Goal: Information Seeking & Learning: Learn about a topic

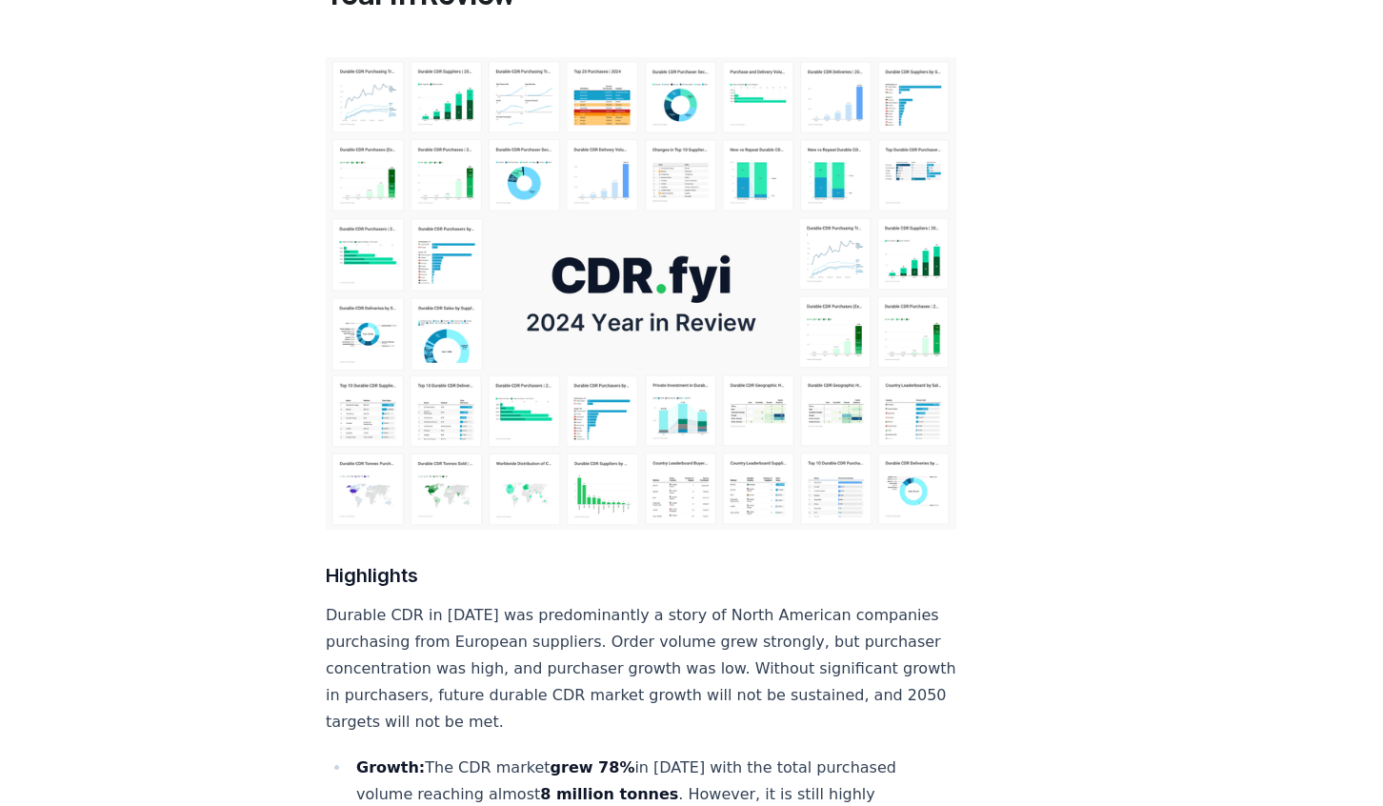
scroll to position [190, 0]
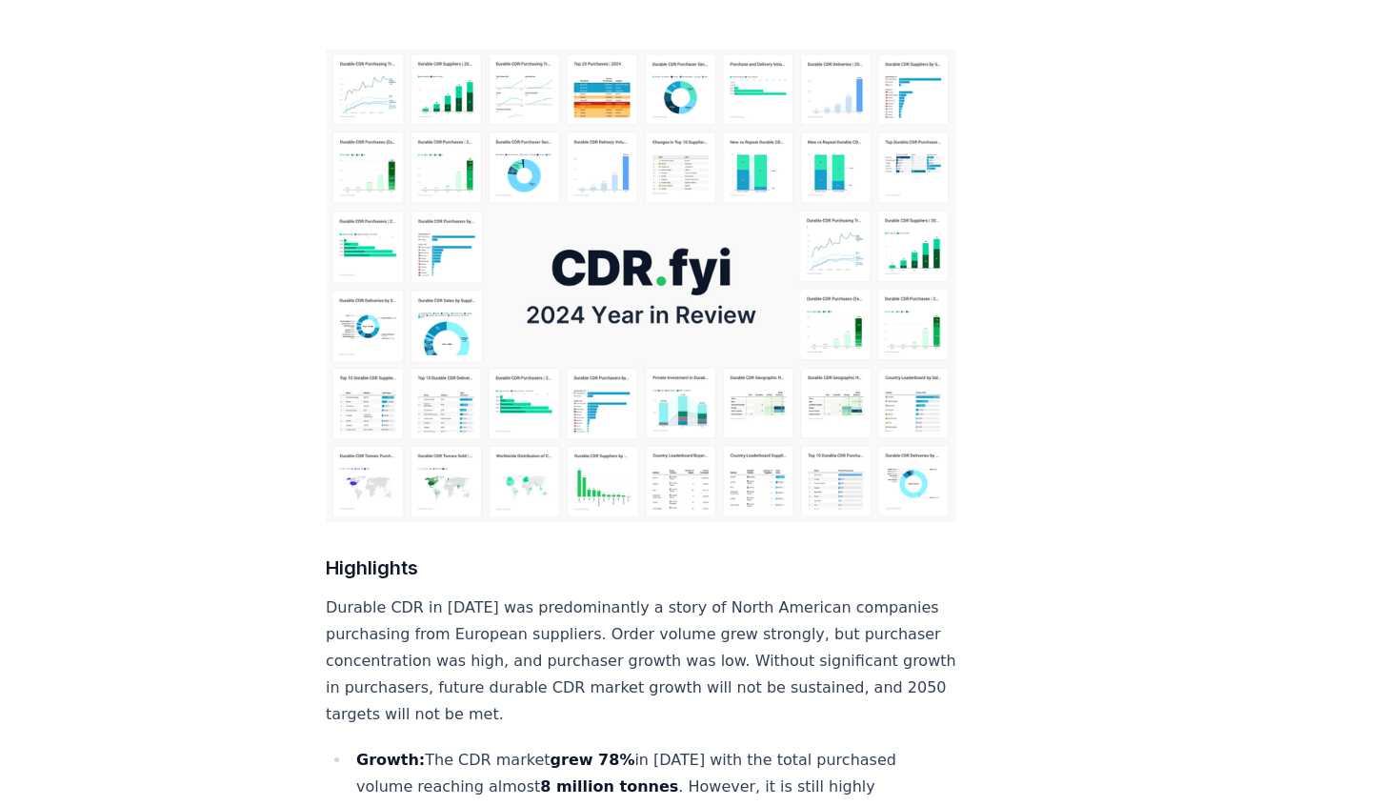
click at [577, 303] on img at bounding box center [641, 286] width 630 height 472
click at [581, 261] on img at bounding box center [641, 286] width 630 height 472
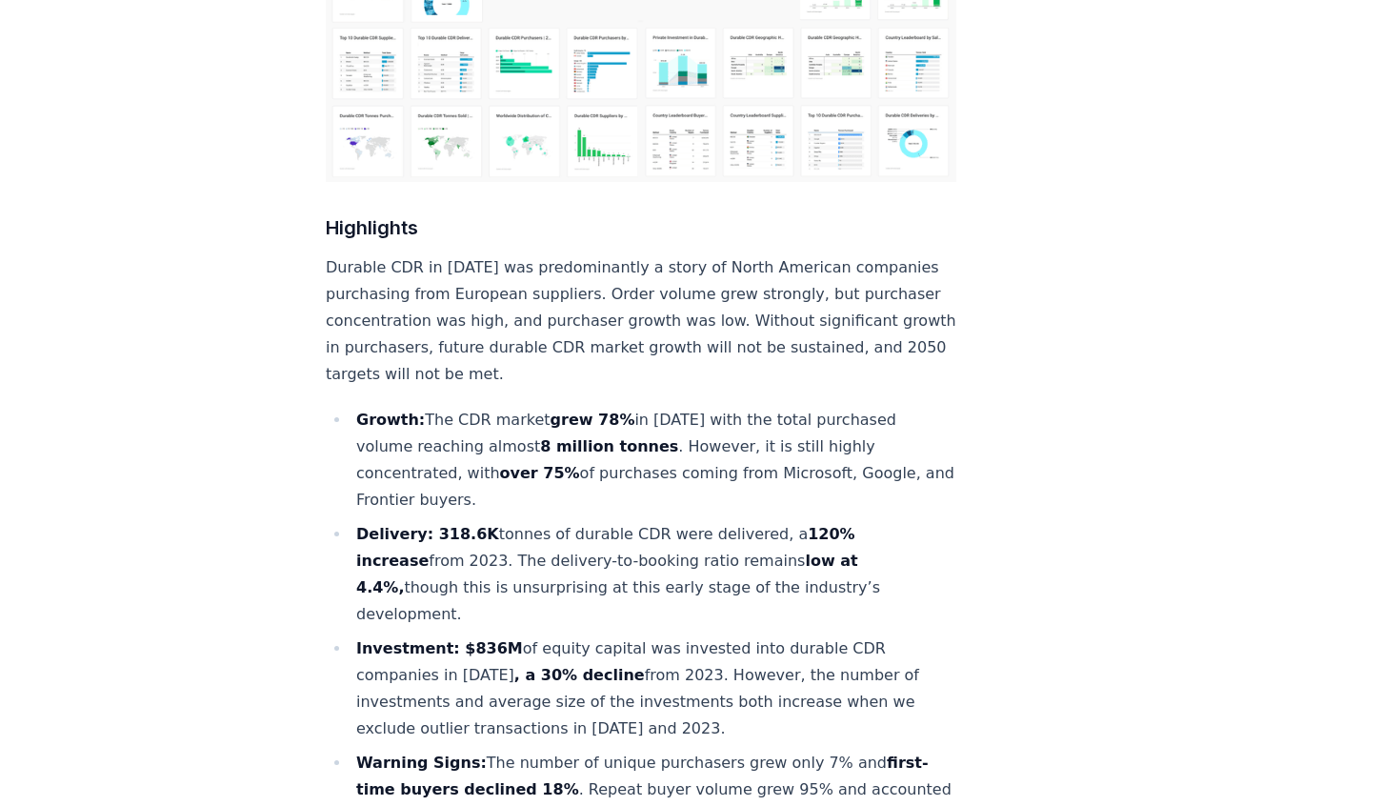
scroll to position [571, 0]
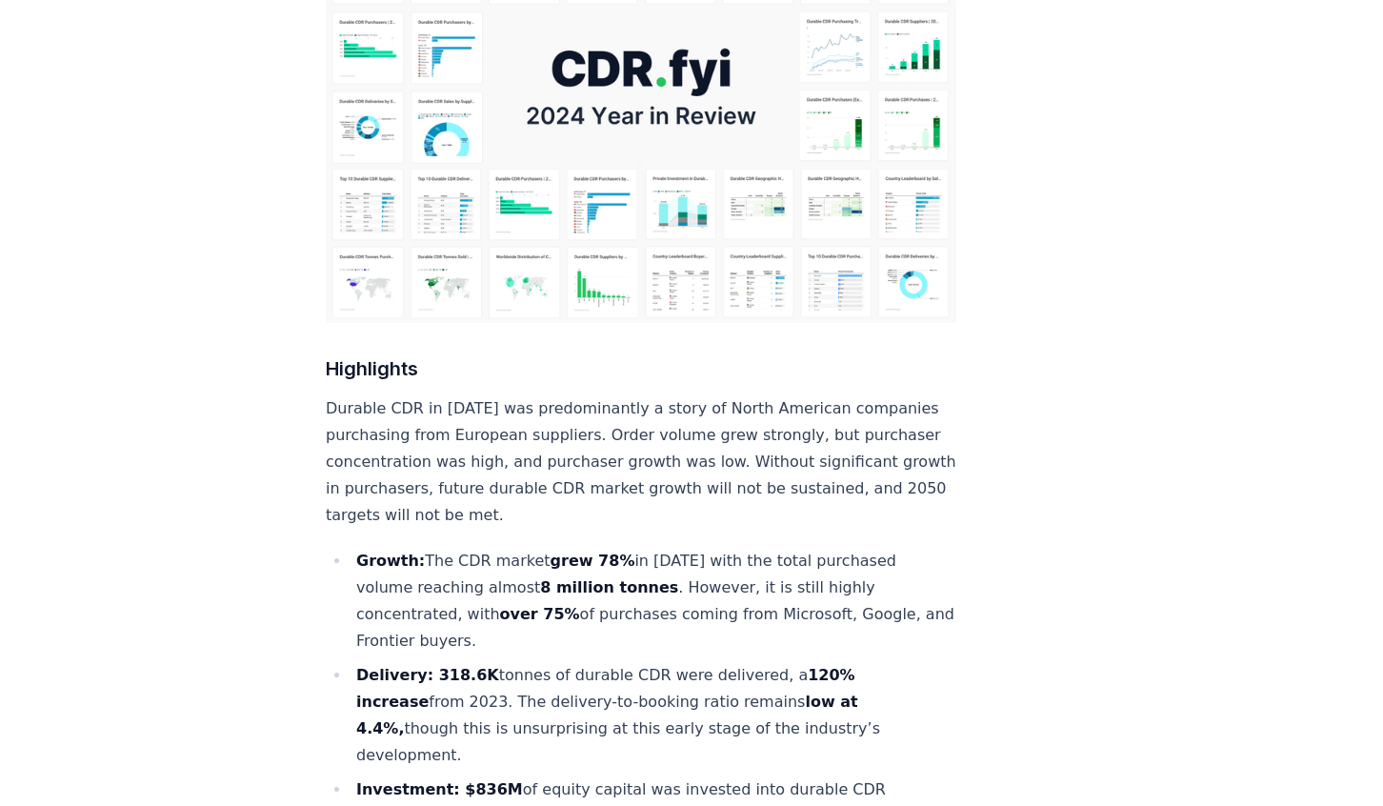
scroll to position [190, 0]
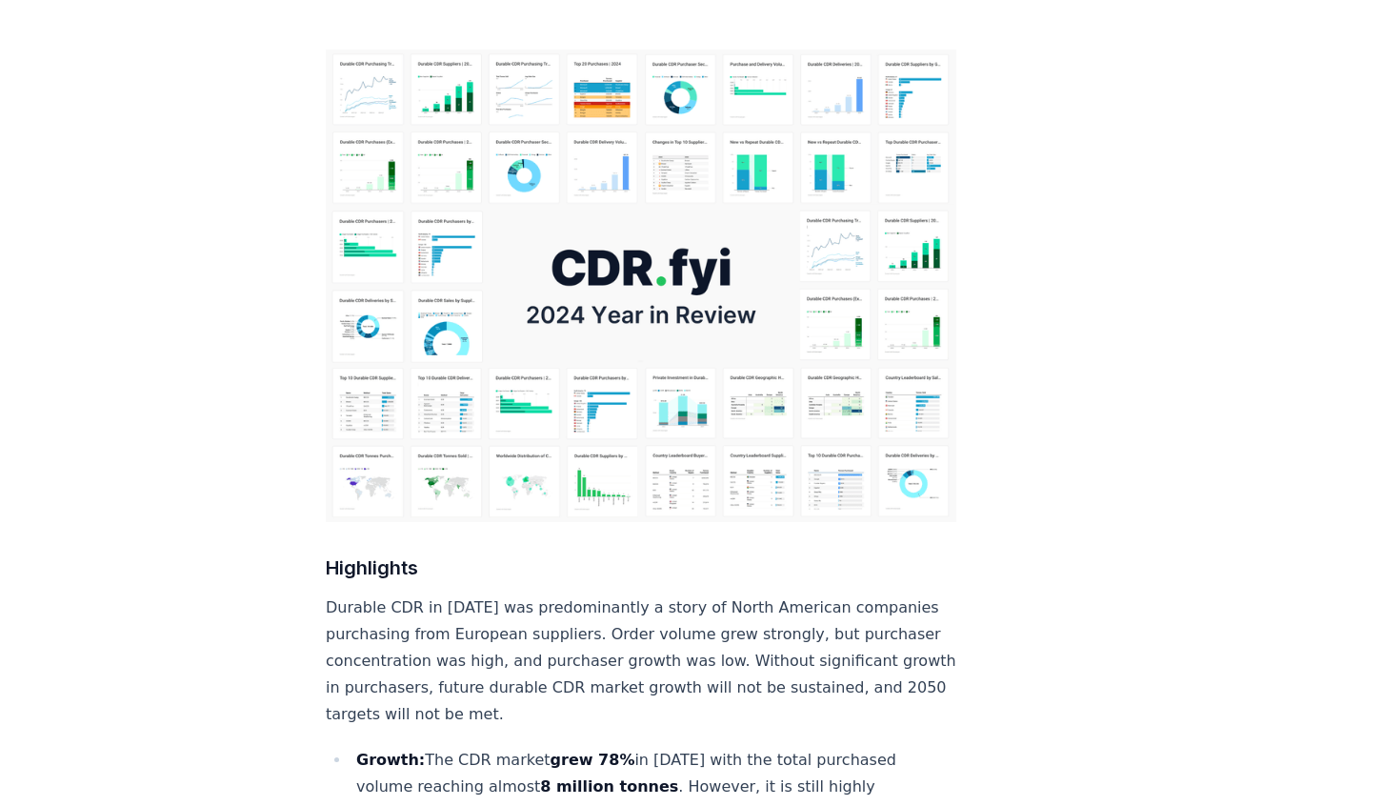
click at [591, 212] on img at bounding box center [641, 286] width 630 height 472
click at [819, 442] on img at bounding box center [641, 286] width 630 height 472
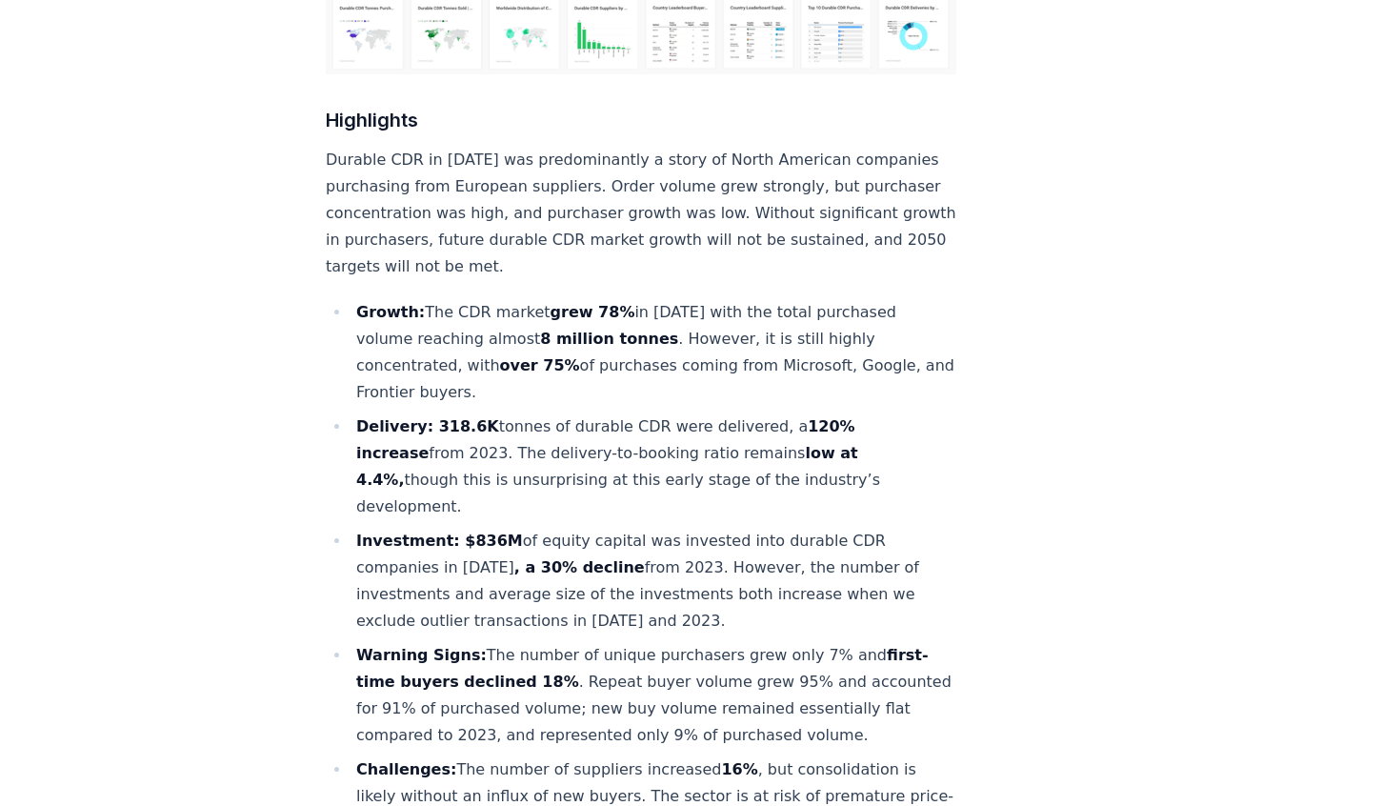
scroll to position [667, 0]
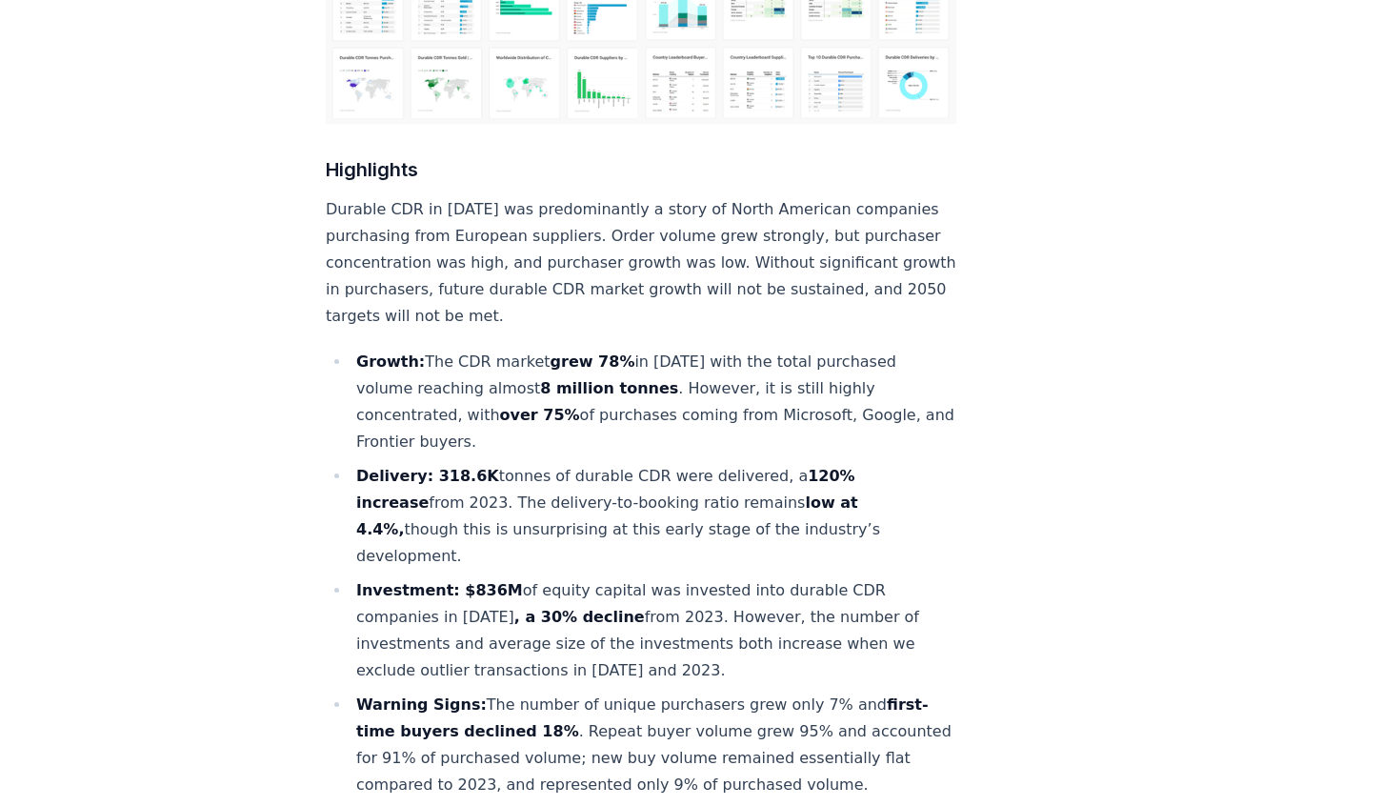
scroll to position [571, 0]
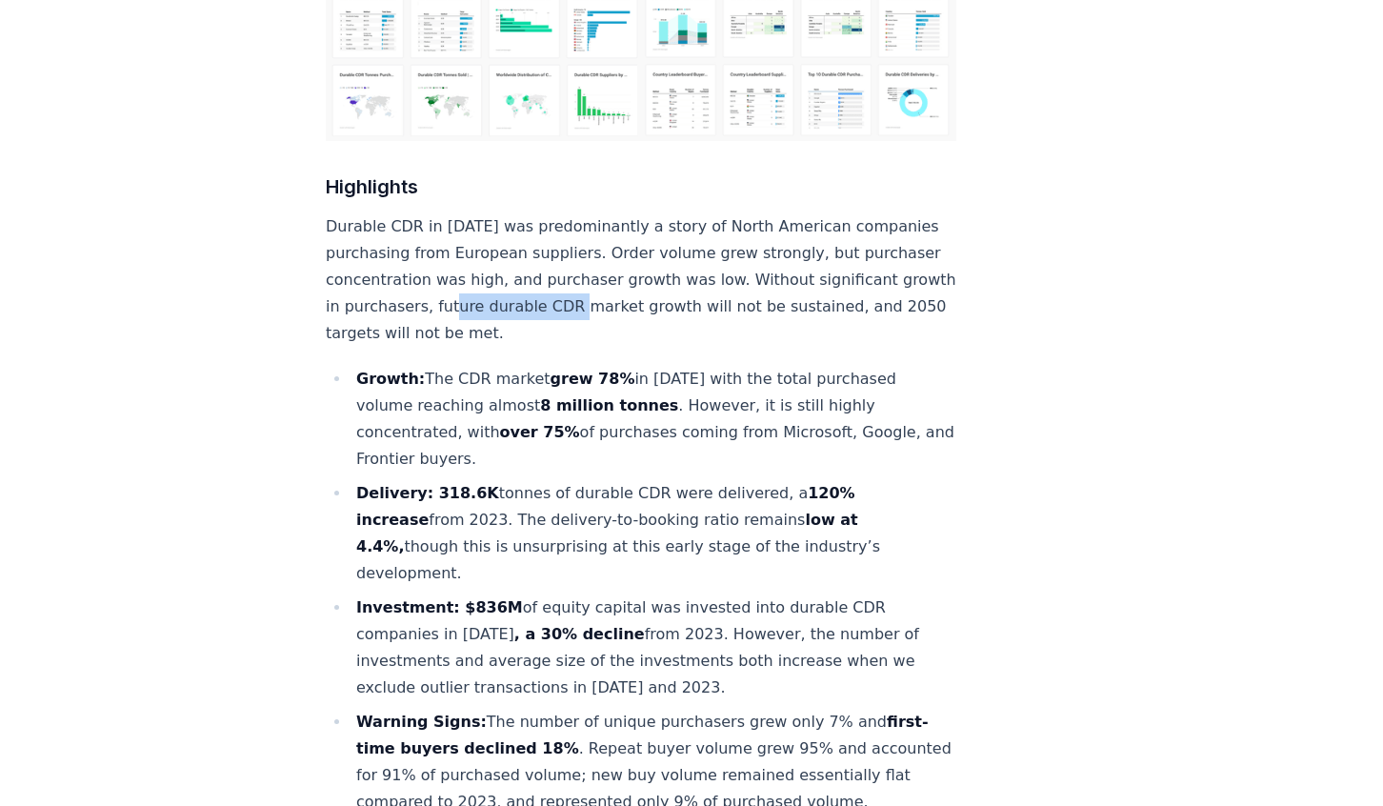
drag, startPoint x: 585, startPoint y: 245, endPoint x: 746, endPoint y: 245, distance: 160.9
click at [746, 245] on p "Durable CDR in 2024 was predominantly a story of North American companies purch…" at bounding box center [641, 279] width 630 height 133
click at [751, 245] on p "Durable CDR in 2024 was predominantly a story of North American companies purch…" at bounding box center [641, 279] width 630 height 133
drag, startPoint x: 373, startPoint y: 271, endPoint x: 525, endPoint y: 272, distance: 151.4
click at [525, 272] on p "Durable CDR in 2024 was predominantly a story of North American companies purch…" at bounding box center [641, 279] width 630 height 133
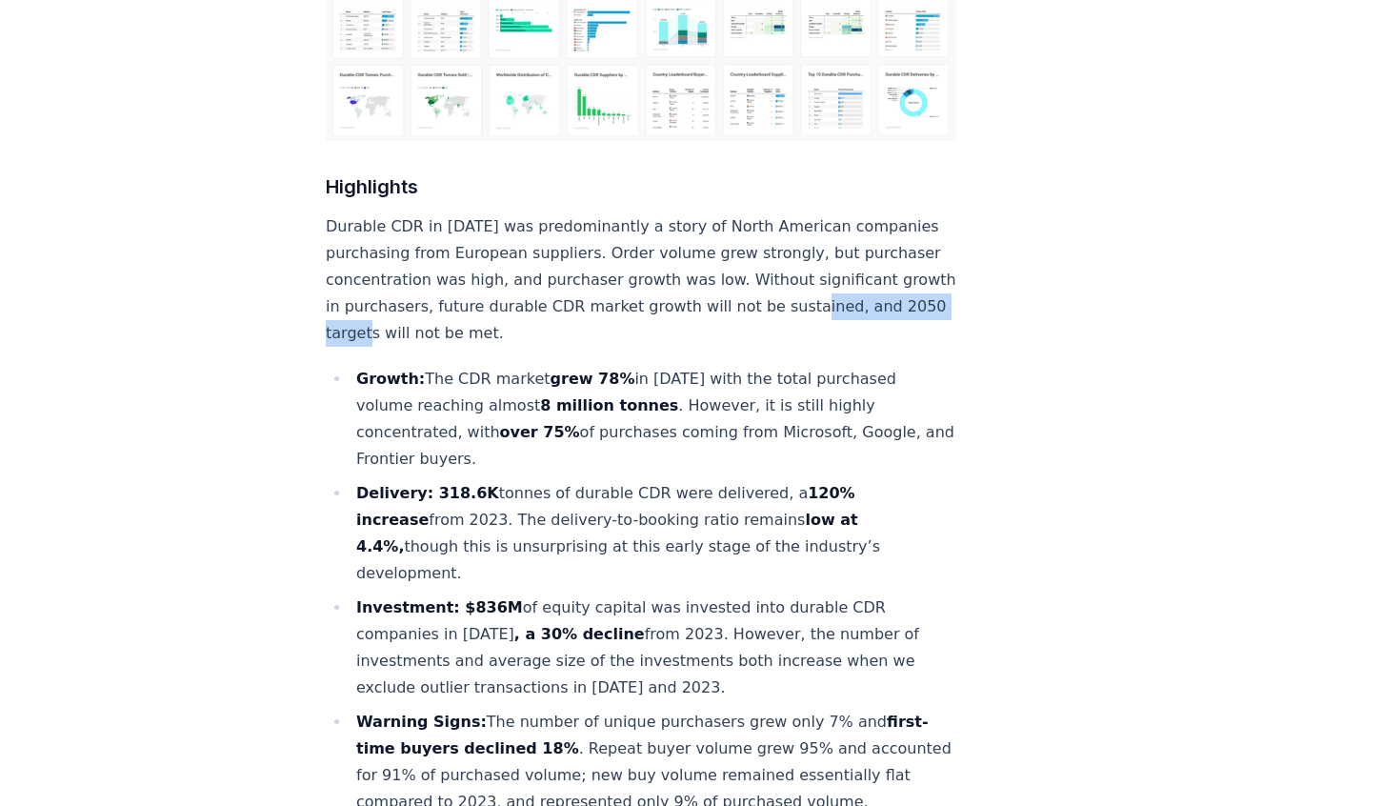
click at [527, 272] on p "Durable CDR in 2024 was predominantly a story of North American companies purch…" at bounding box center [641, 279] width 630 height 133
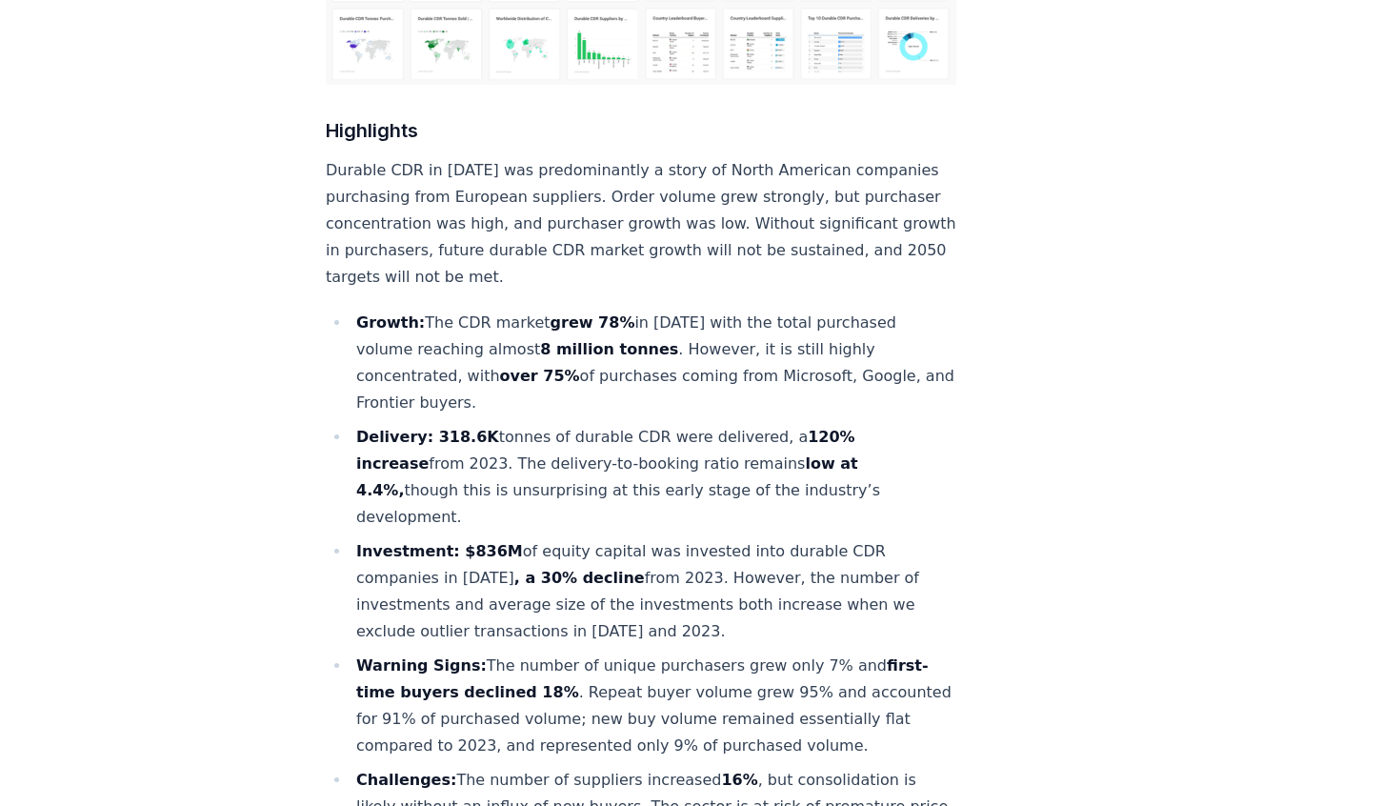
scroll to position [762, 0]
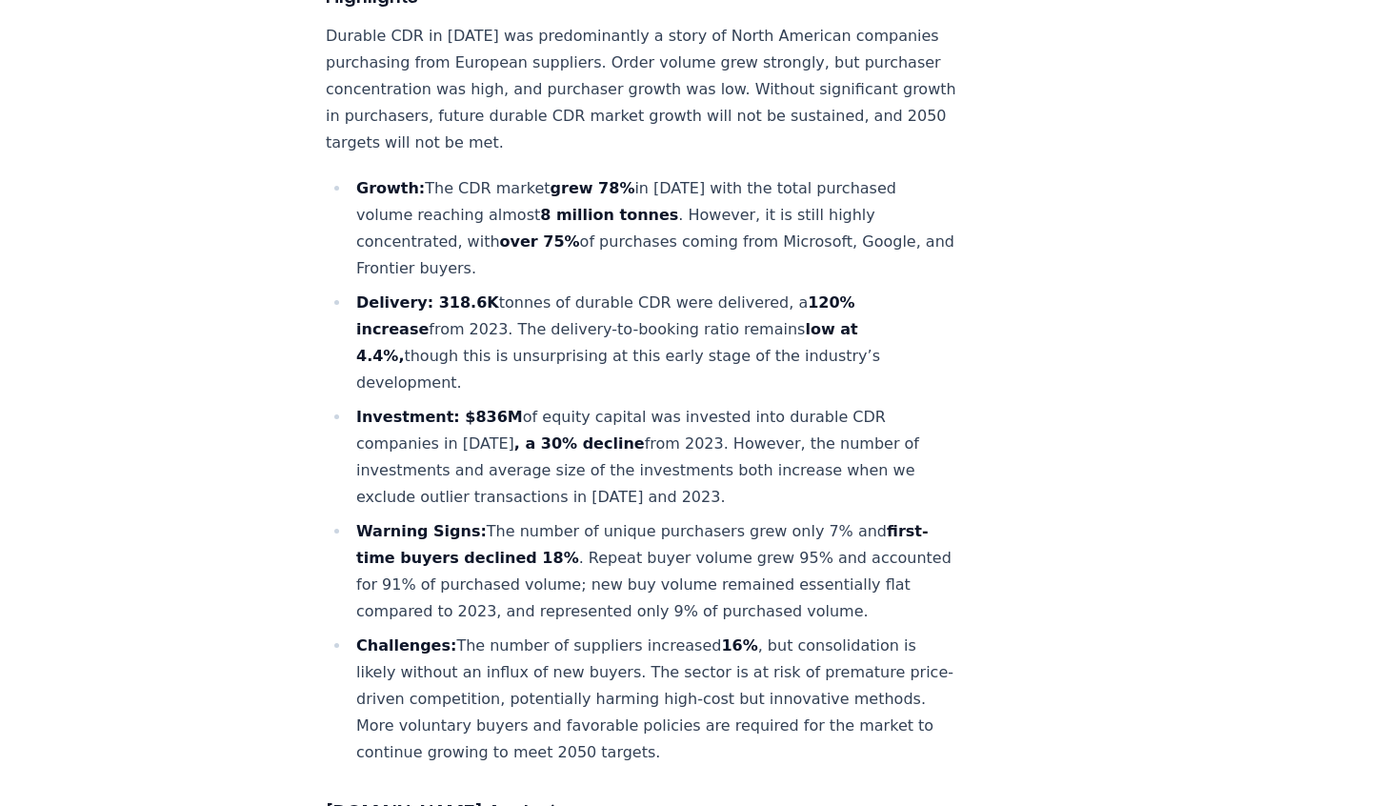
drag, startPoint x: 541, startPoint y: 133, endPoint x: 617, endPoint y: 125, distance: 76.7
click at [617, 175] on li "Growth: The CDR market grew 78% in 2024 with the total purchased volume reachin…" at bounding box center [653, 228] width 606 height 107
click at [620, 175] on li "Growth: The CDR market grew 78% in 2024 with the total purchased volume reachin…" at bounding box center [653, 228] width 606 height 107
click at [599, 179] on strong "grew 78%" at bounding box center [592, 188] width 85 height 18
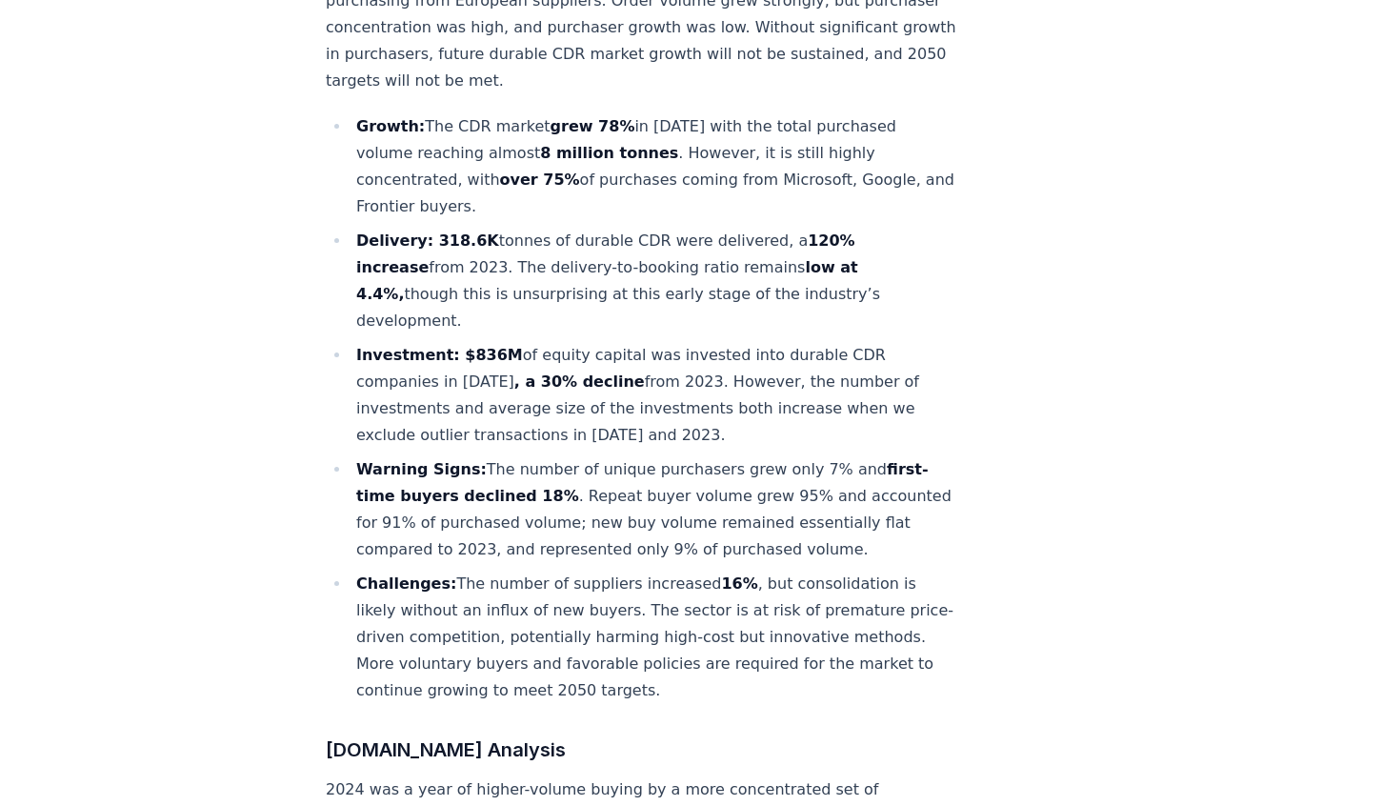
scroll to position [857, 0]
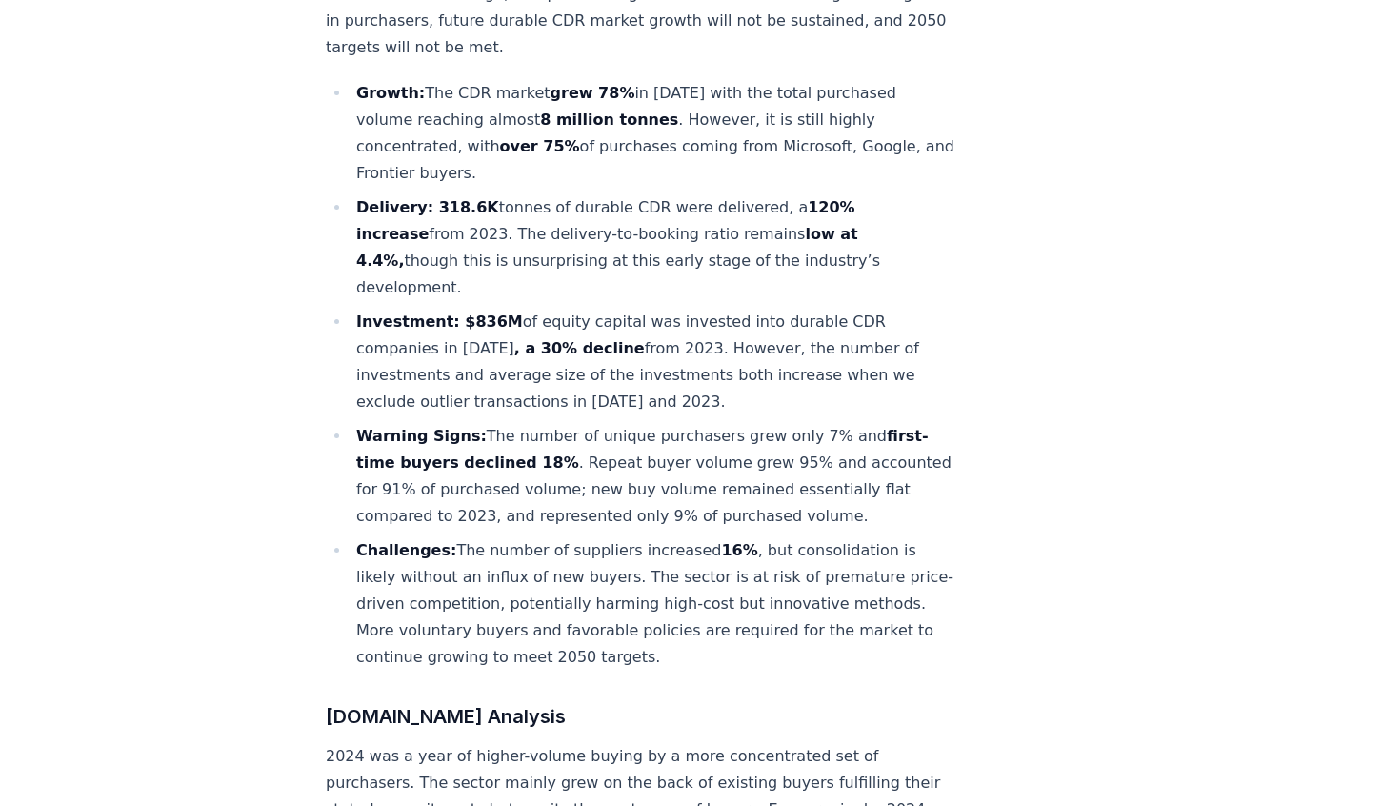
click at [390, 118] on li "Growth: The CDR market grew 78% in 2024 with the total purchased volume reachin…" at bounding box center [653, 133] width 606 height 107
drag, startPoint x: 390, startPoint y: 118, endPoint x: 396, endPoint y: 152, distance: 34.8
click at [396, 198] on strong "Delivery: 318.6K" at bounding box center [427, 207] width 143 height 18
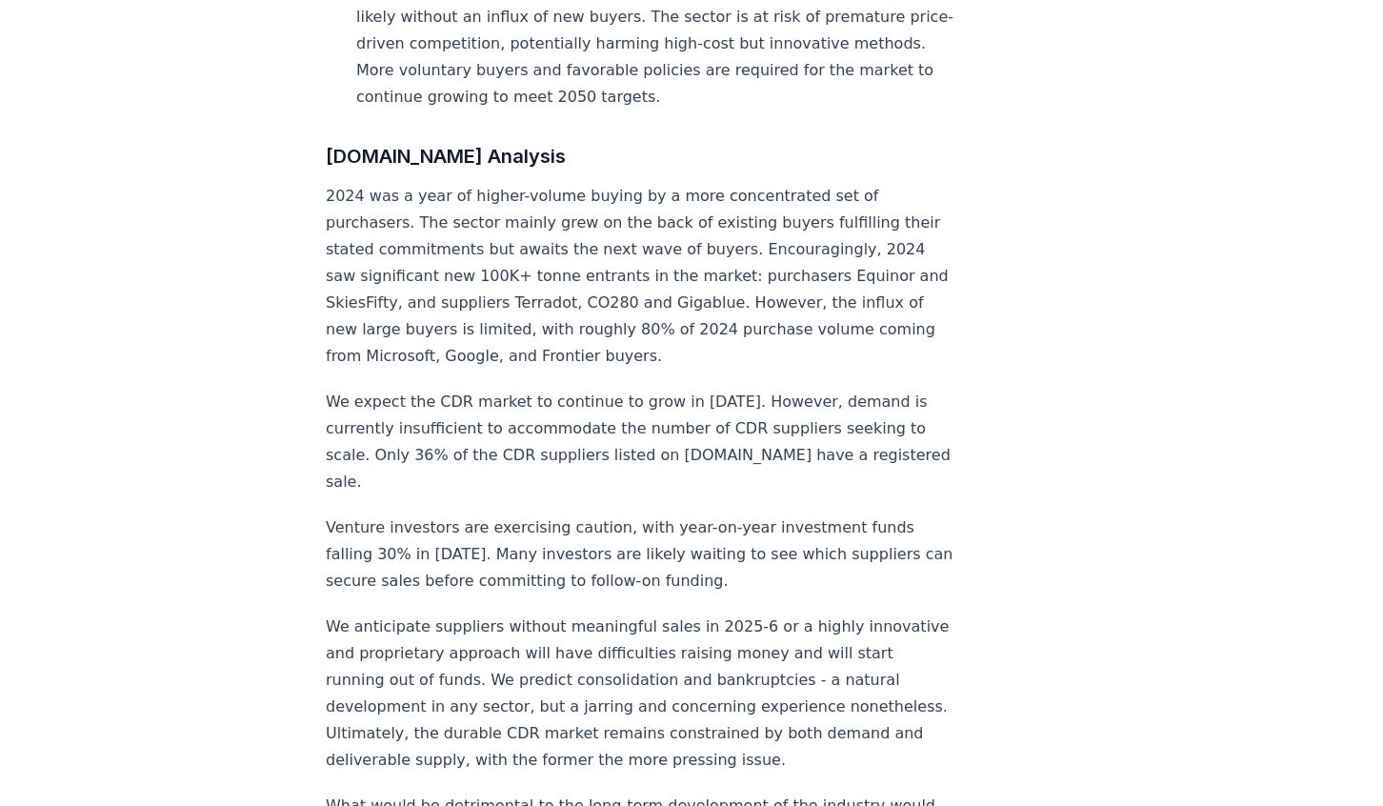
scroll to position [1428, 0]
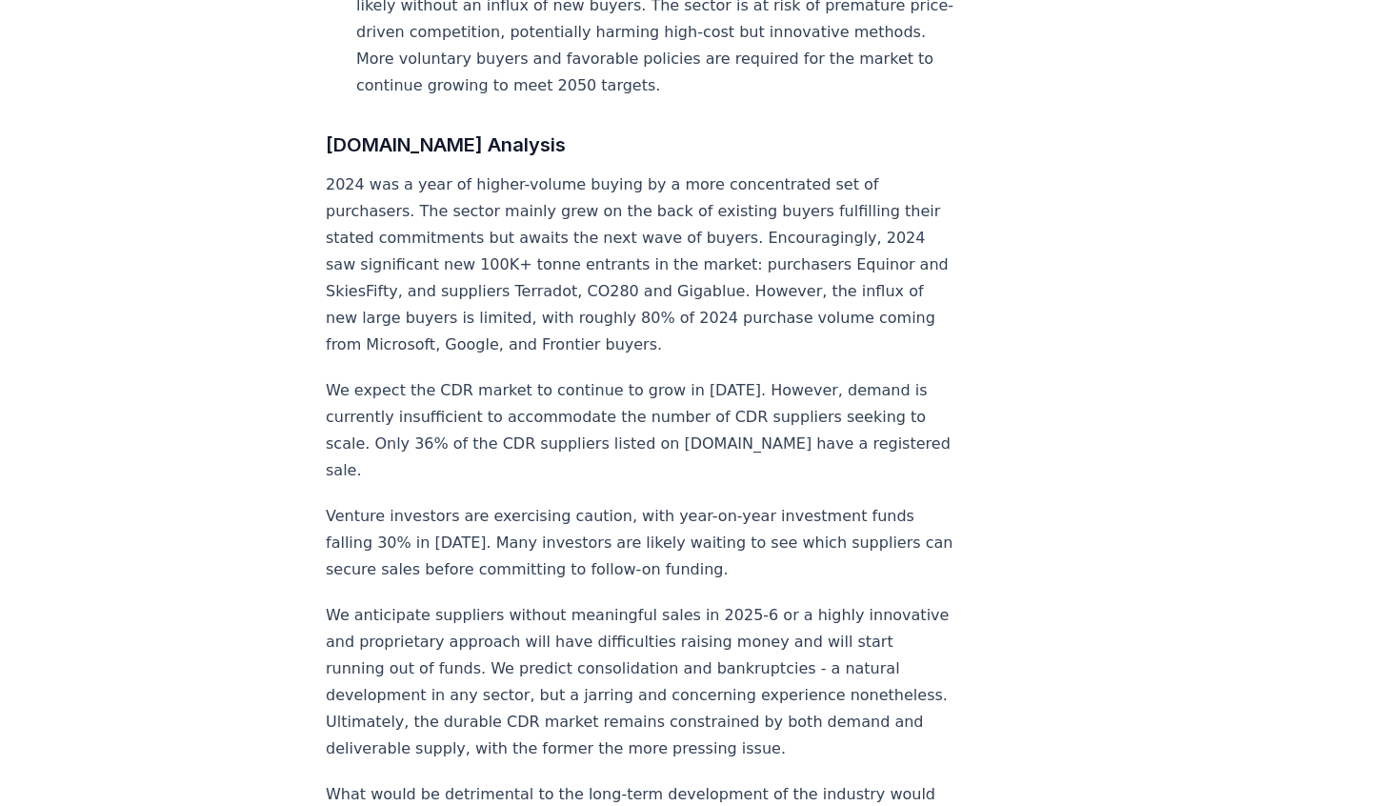
click at [363, 178] on p "2024 was a year of higher-volume buying by a more concentrated set of purchaser…" at bounding box center [641, 264] width 630 height 187
drag, startPoint x: 363, startPoint y: 178, endPoint x: 340, endPoint y: 209, distance: 38.1
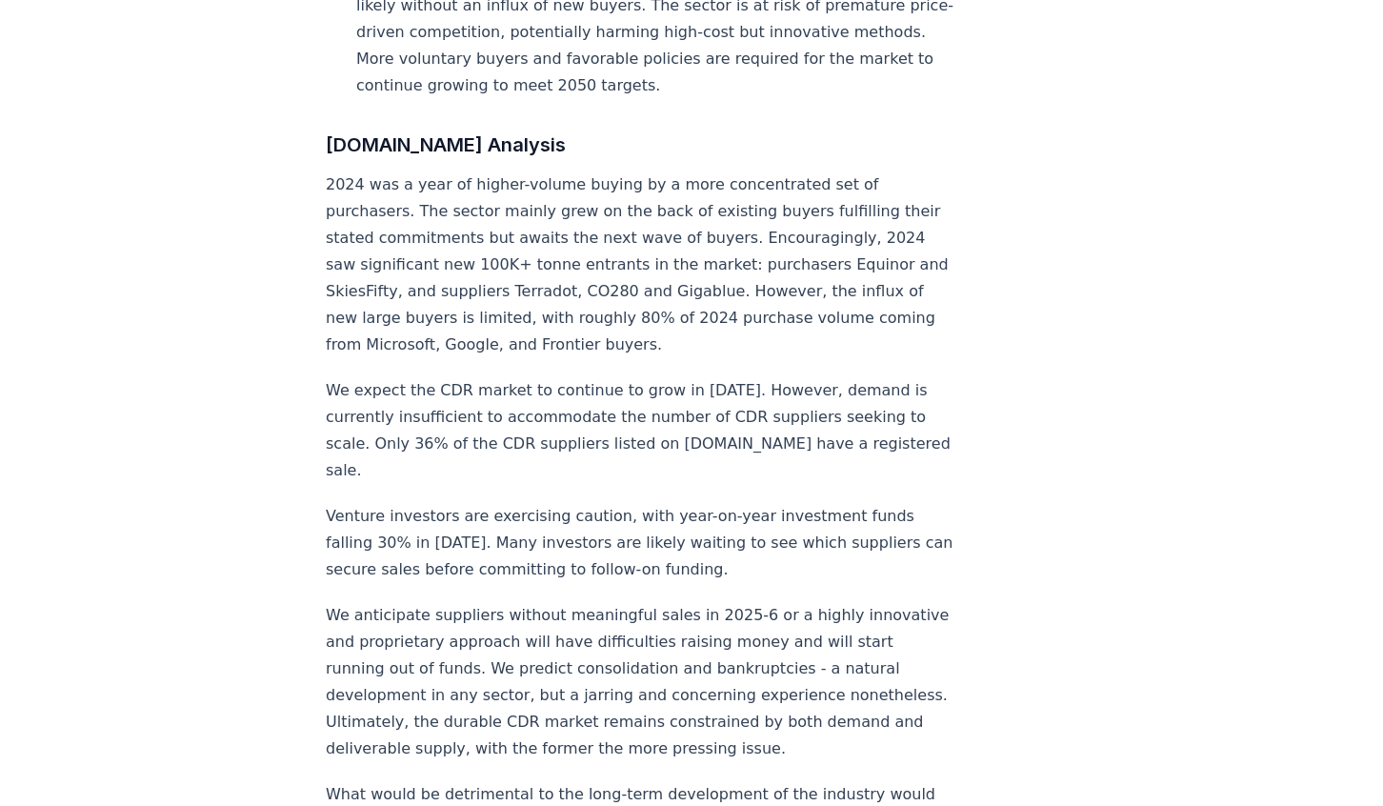
click at [340, 209] on p "2024 was a year of higher-volume buying by a more concentrated set of purchaser…" at bounding box center [641, 264] width 630 height 187
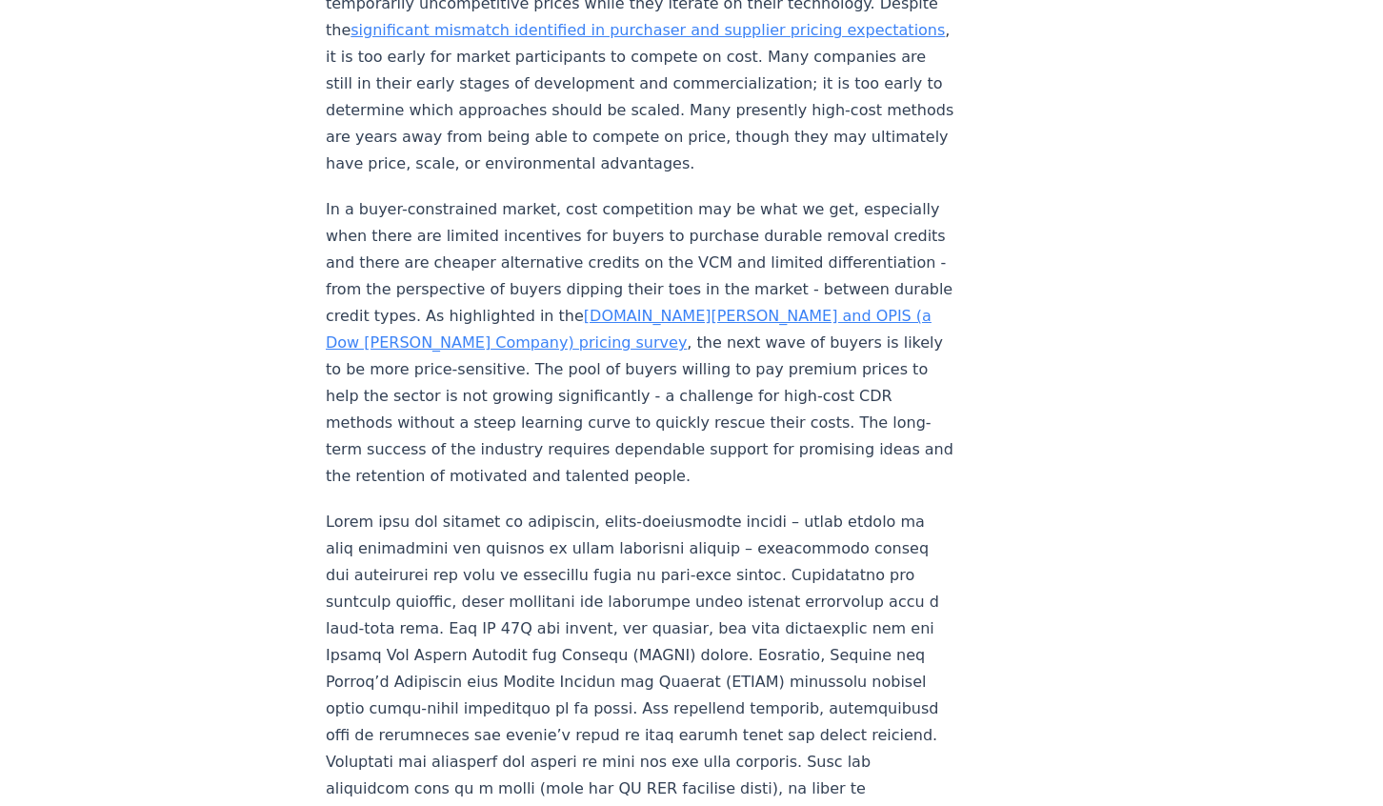
scroll to position [2305, 0]
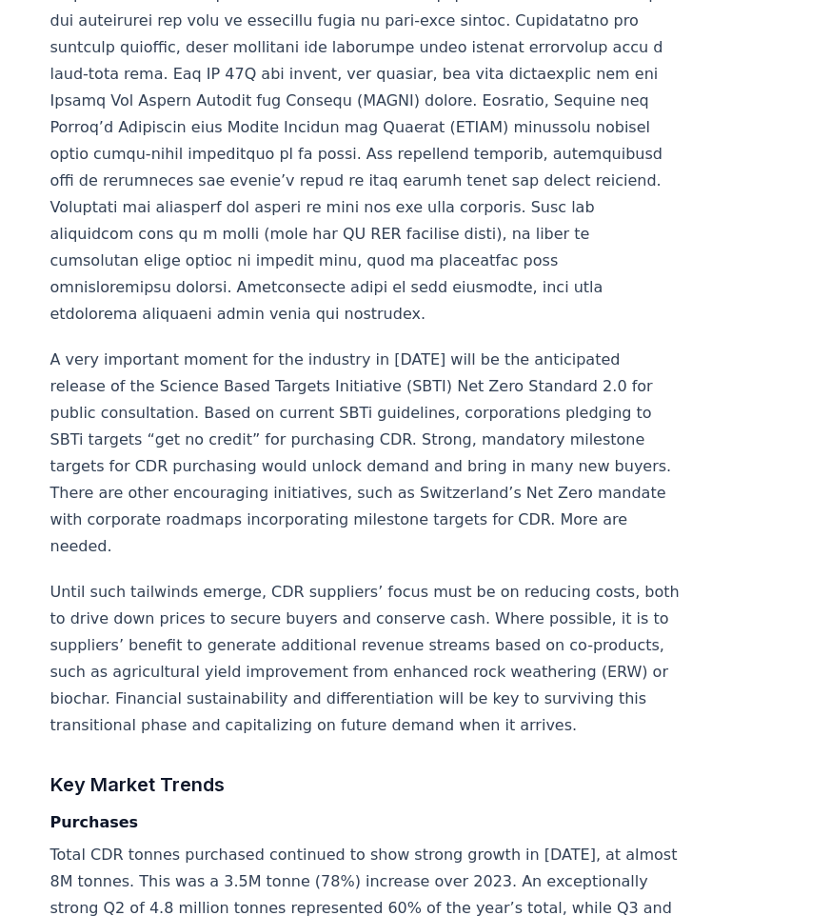
scroll to position [2857, 0]
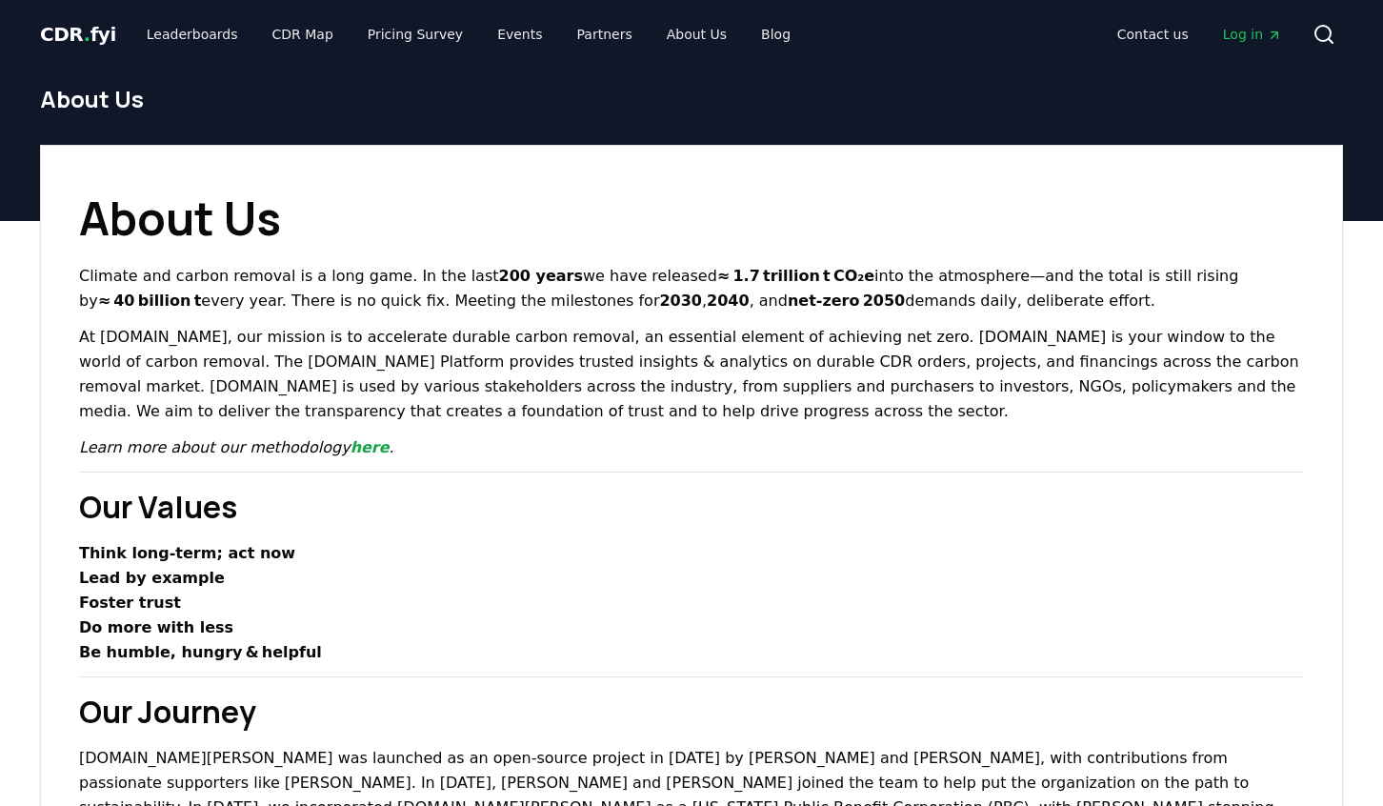
click at [73, 12] on div "CDR . fyi Leaderboards CDR Map Pricing Survey Events Partners About Us Blog Con…" at bounding box center [691, 34] width 1303 height 69
click at [85, 39] on span "CDR . fyi" at bounding box center [78, 34] width 76 height 23
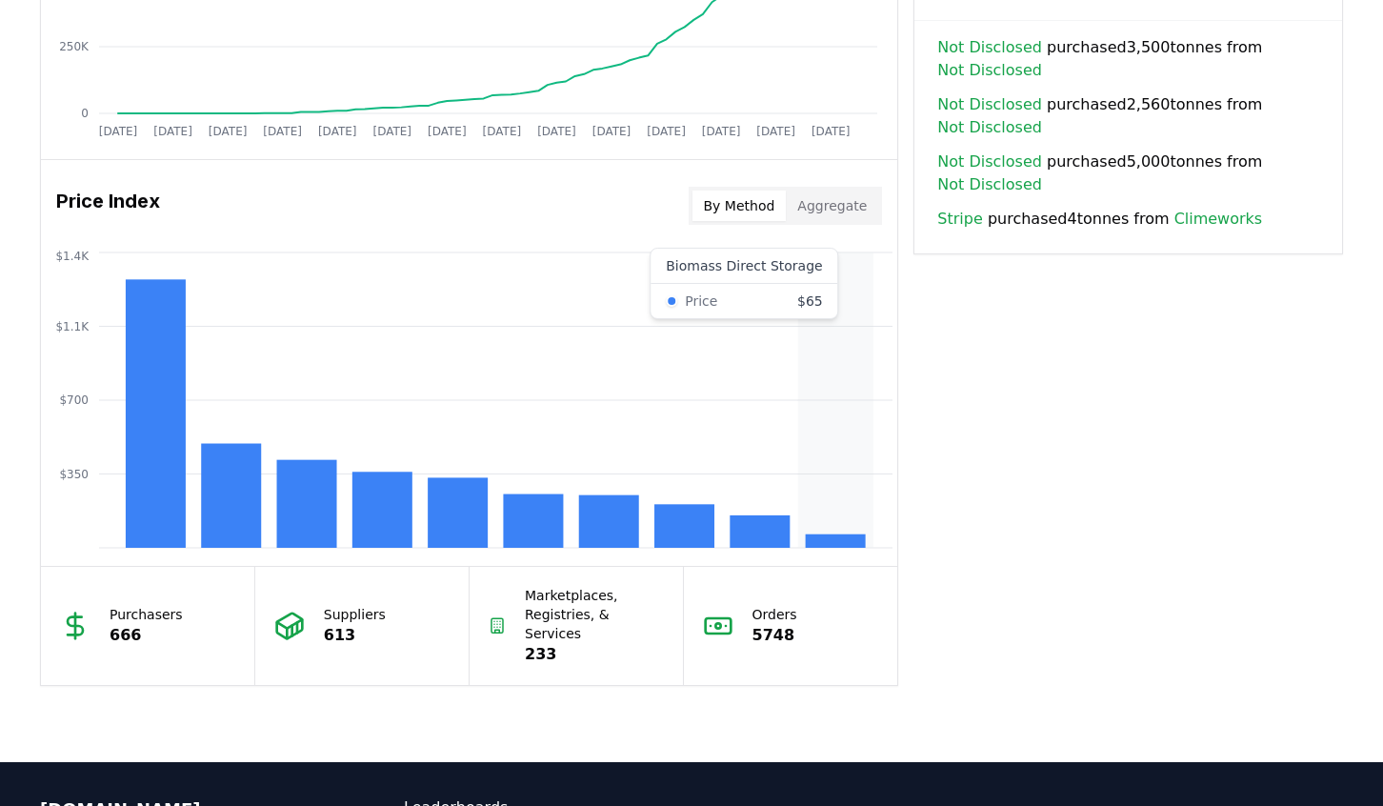
scroll to position [1428, 0]
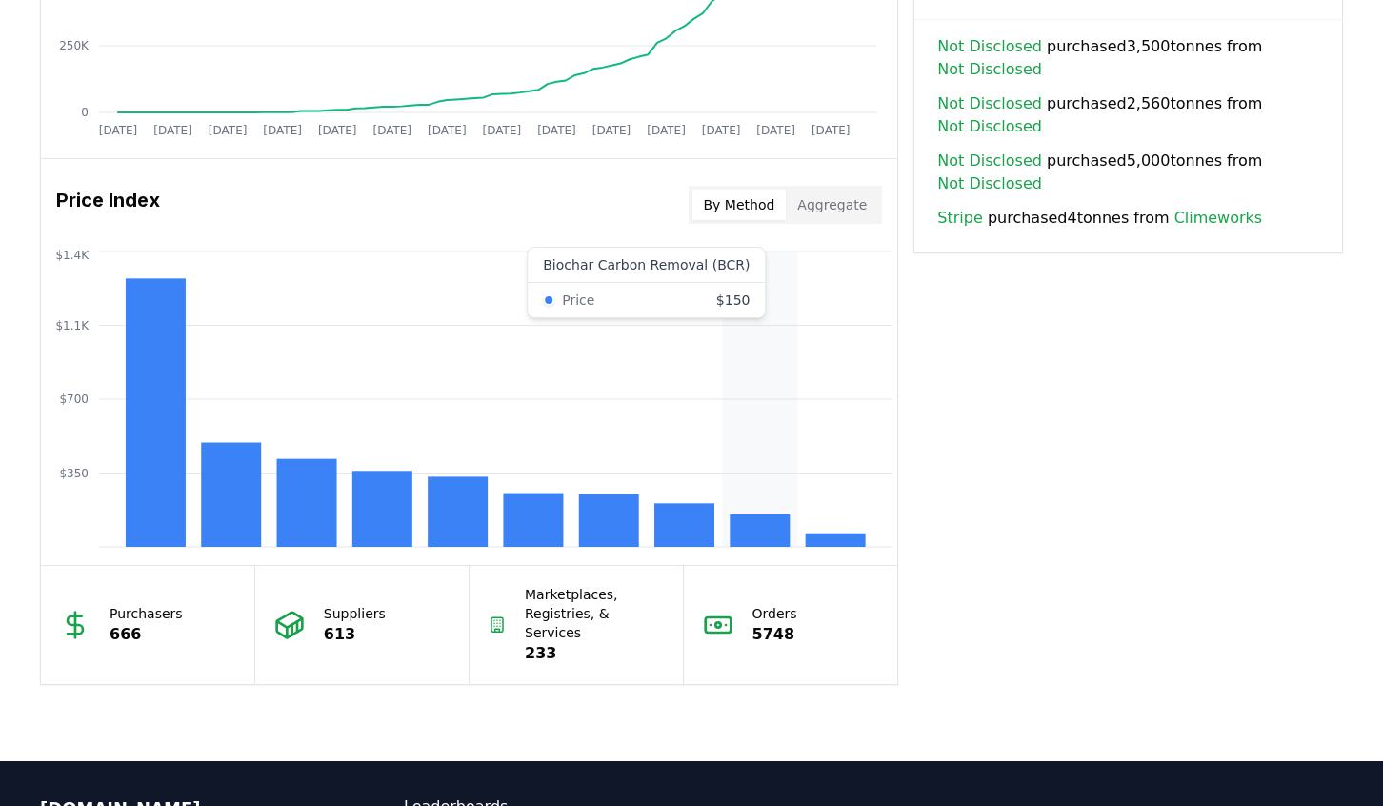
click at [754, 520] on rect at bounding box center [759, 530] width 60 height 32
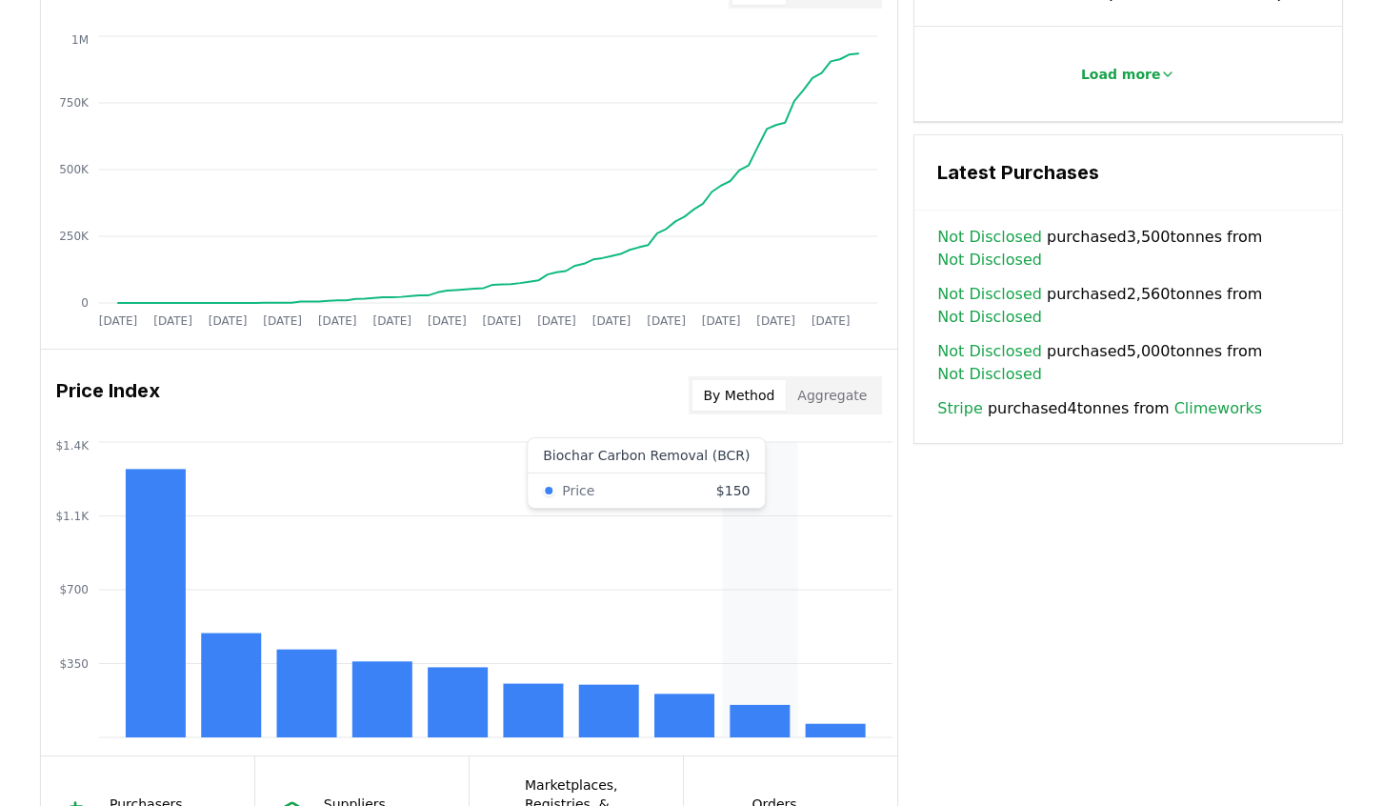
click at [759, 520] on icon "$350 $700 $1.1K $1.4K" at bounding box center [469, 589] width 856 height 305
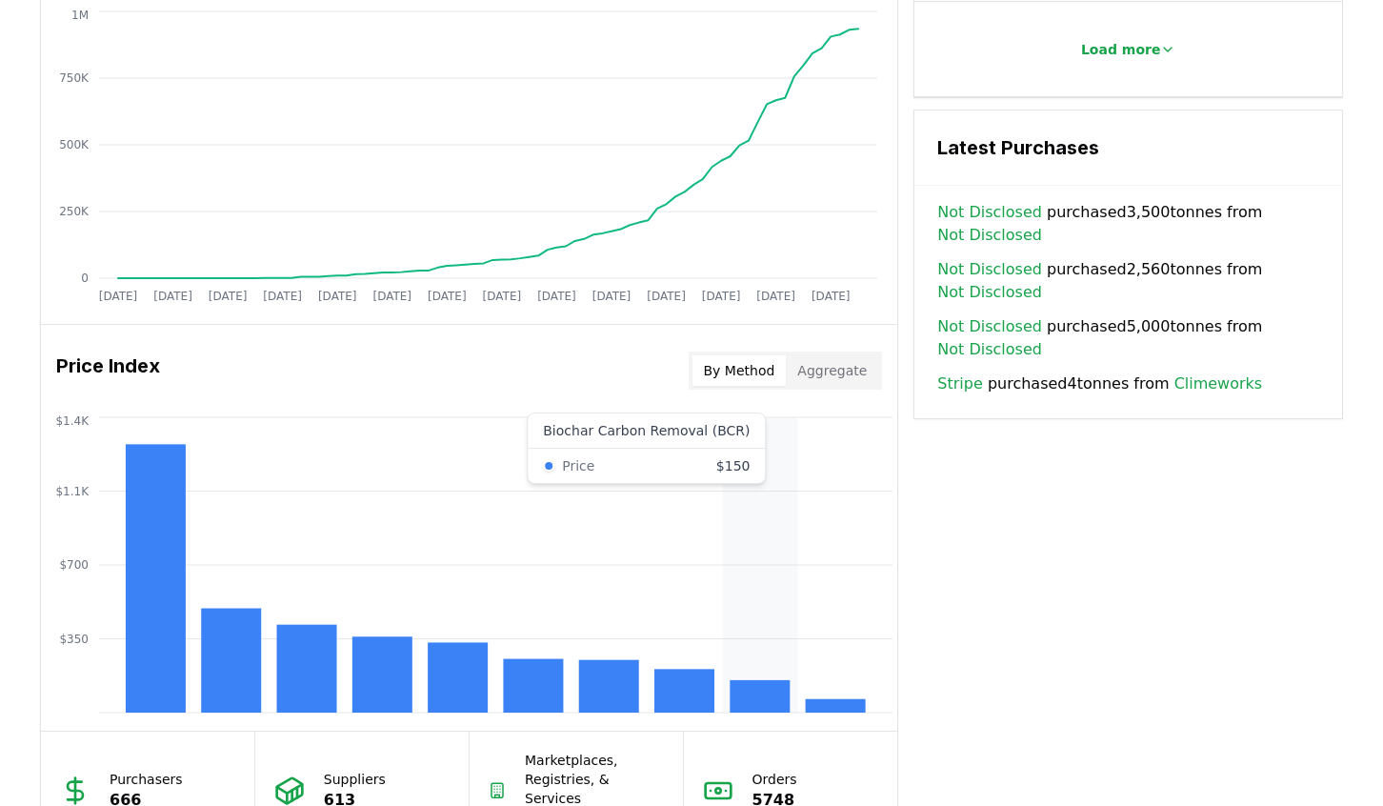
scroll to position [1238, 0]
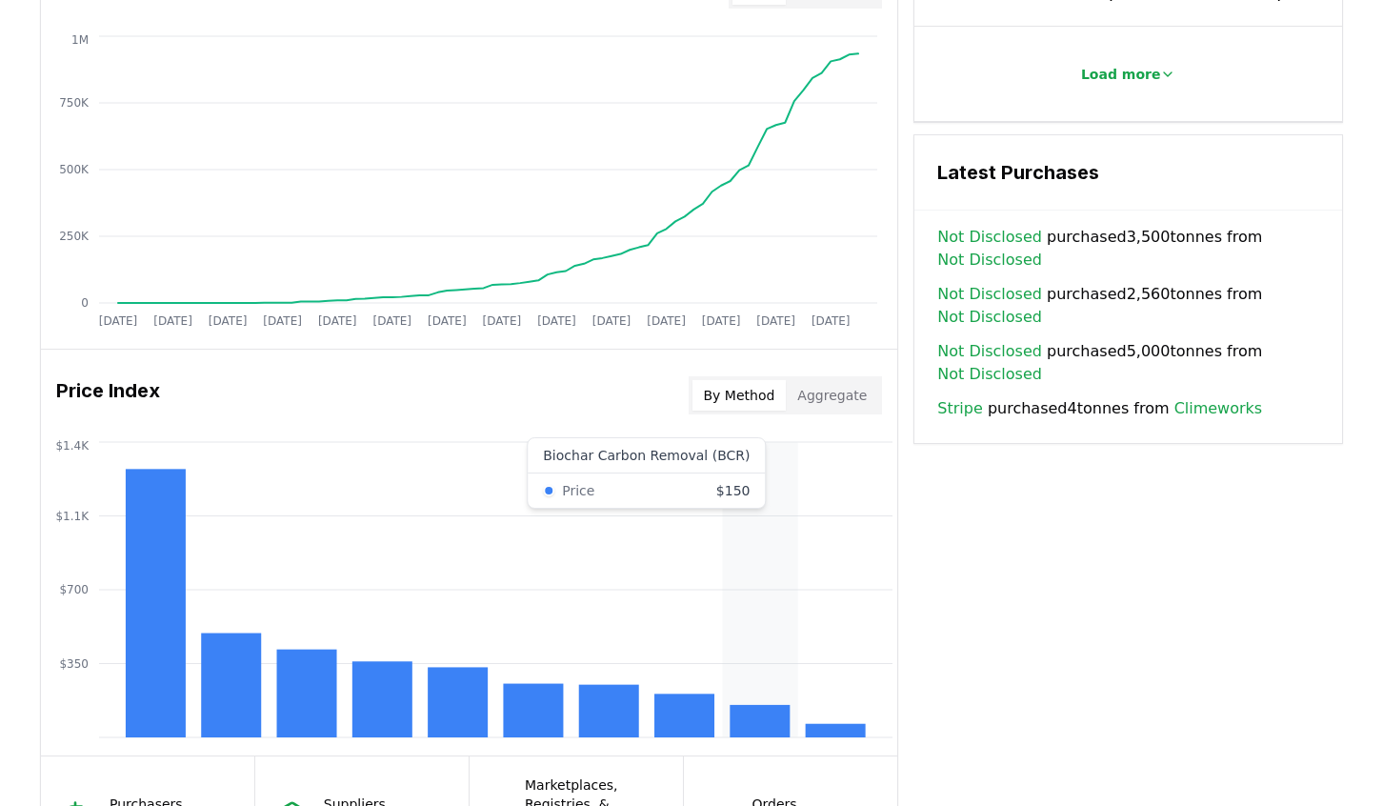
click at [735, 536] on icon "$350 $700 $1.1K $1.4K" at bounding box center [469, 589] width 856 height 305
click at [841, 587] on icon "$350 $700 $1.1K $1.4K" at bounding box center [469, 589] width 856 height 305
click at [750, 609] on icon "$350 $700 $1.1K $1.4K" at bounding box center [469, 589] width 856 height 305
click at [871, 624] on icon "$350 $700 $1.1K $1.4K" at bounding box center [469, 589] width 856 height 305
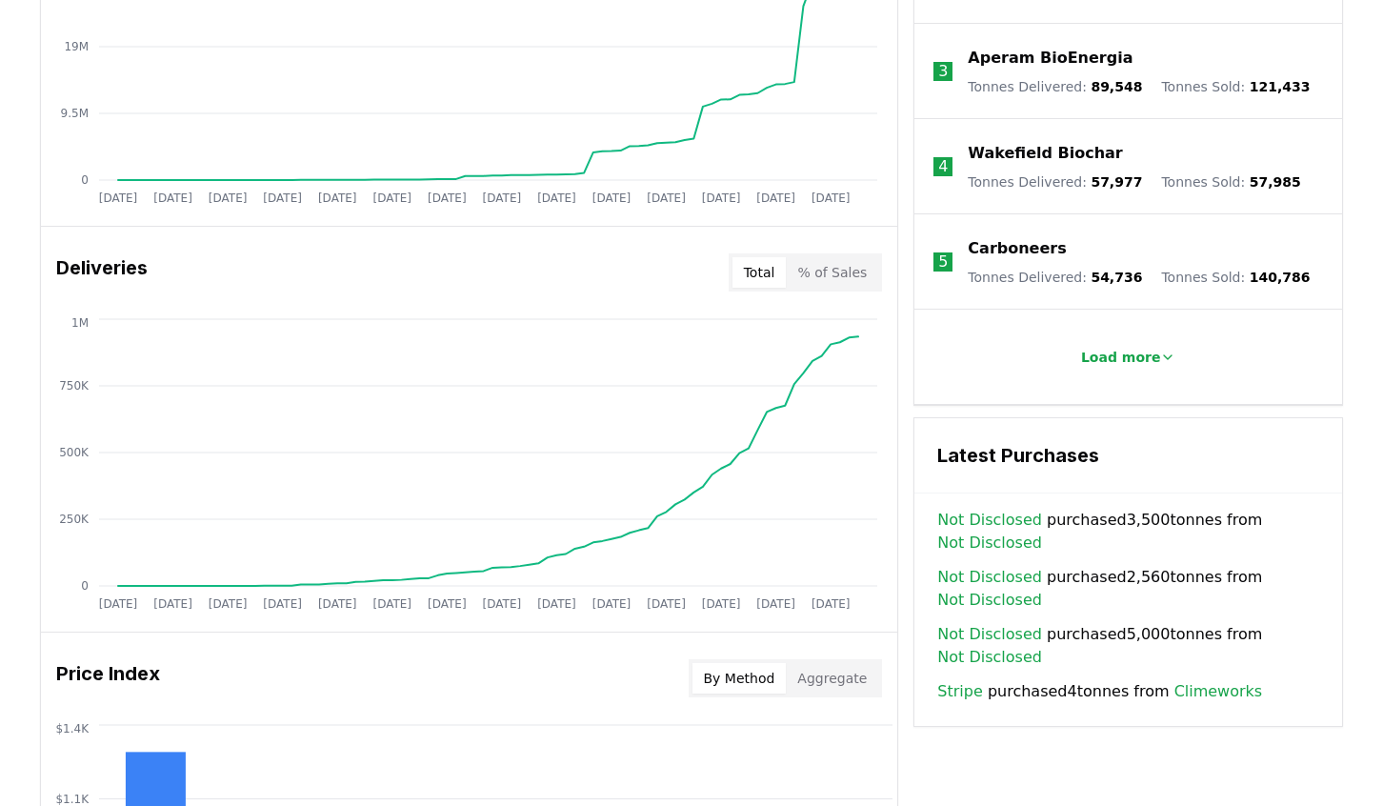
scroll to position [1048, 0]
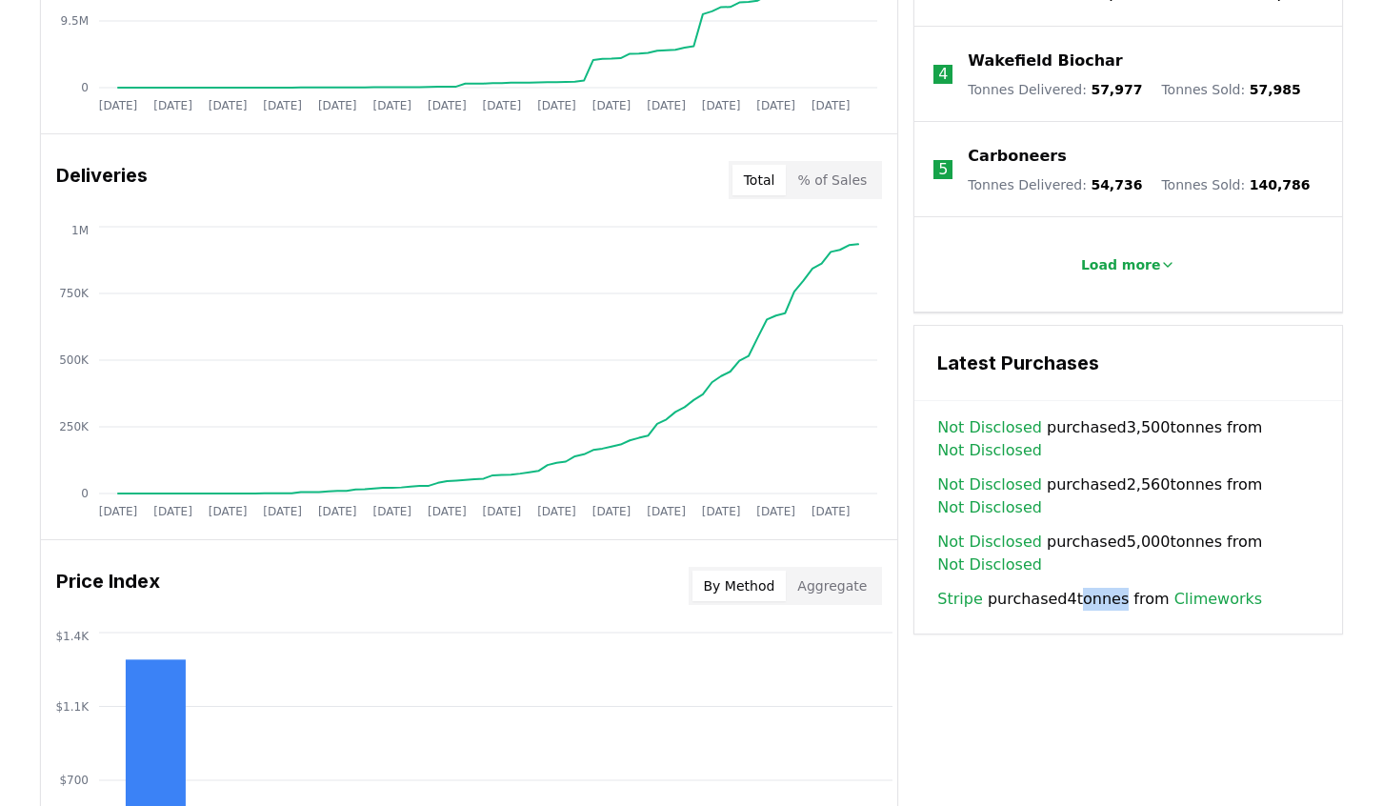
drag, startPoint x: 1071, startPoint y: 589, endPoint x: 1111, endPoint y: 589, distance: 40.0
click at [1111, 589] on span "Stripe purchased 4 tonnes from Climeworks" at bounding box center [1099, 599] width 325 height 23
click at [1005, 349] on h3 "Latest Purchases" at bounding box center [1128, 363] width 382 height 29
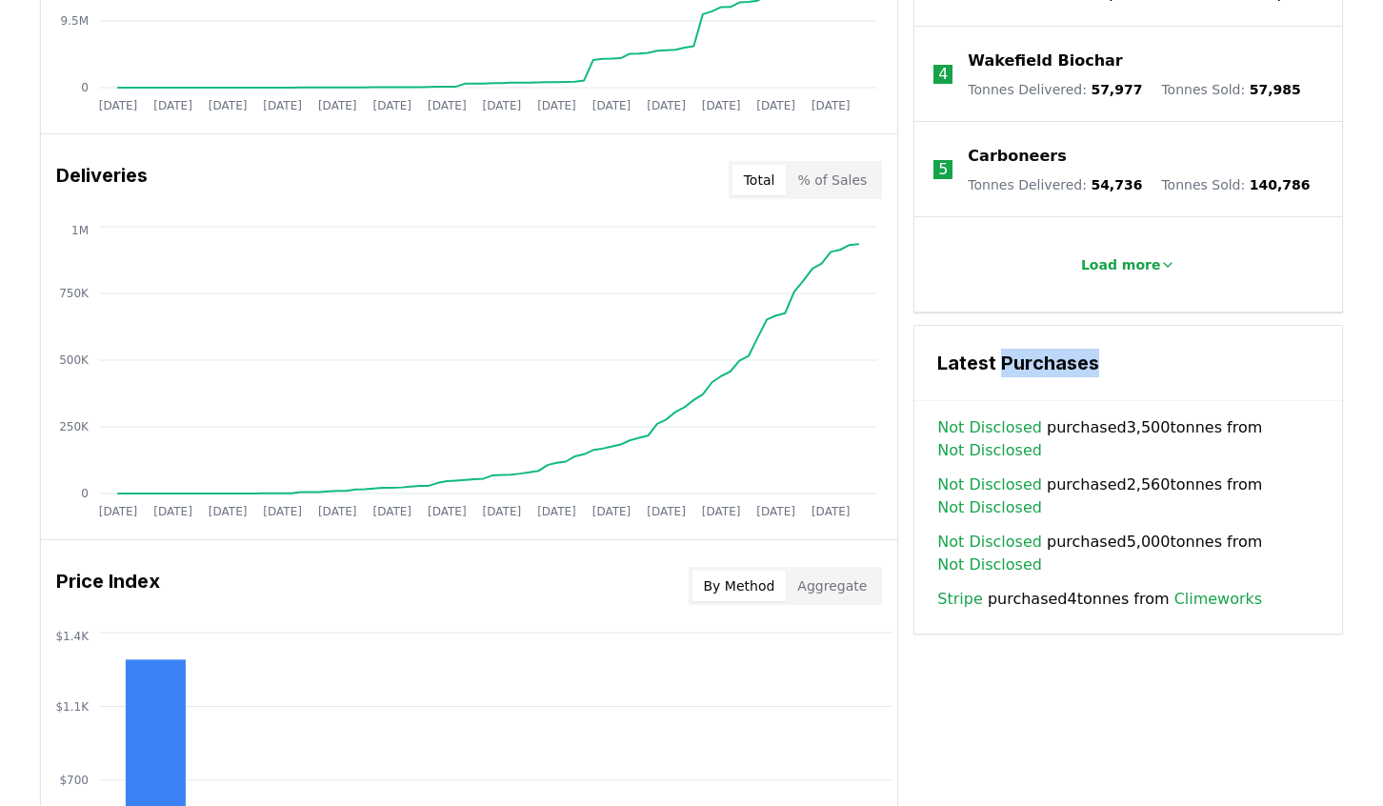
click at [1005, 349] on h3 "Latest Purchases" at bounding box center [1128, 363] width 382 height 29
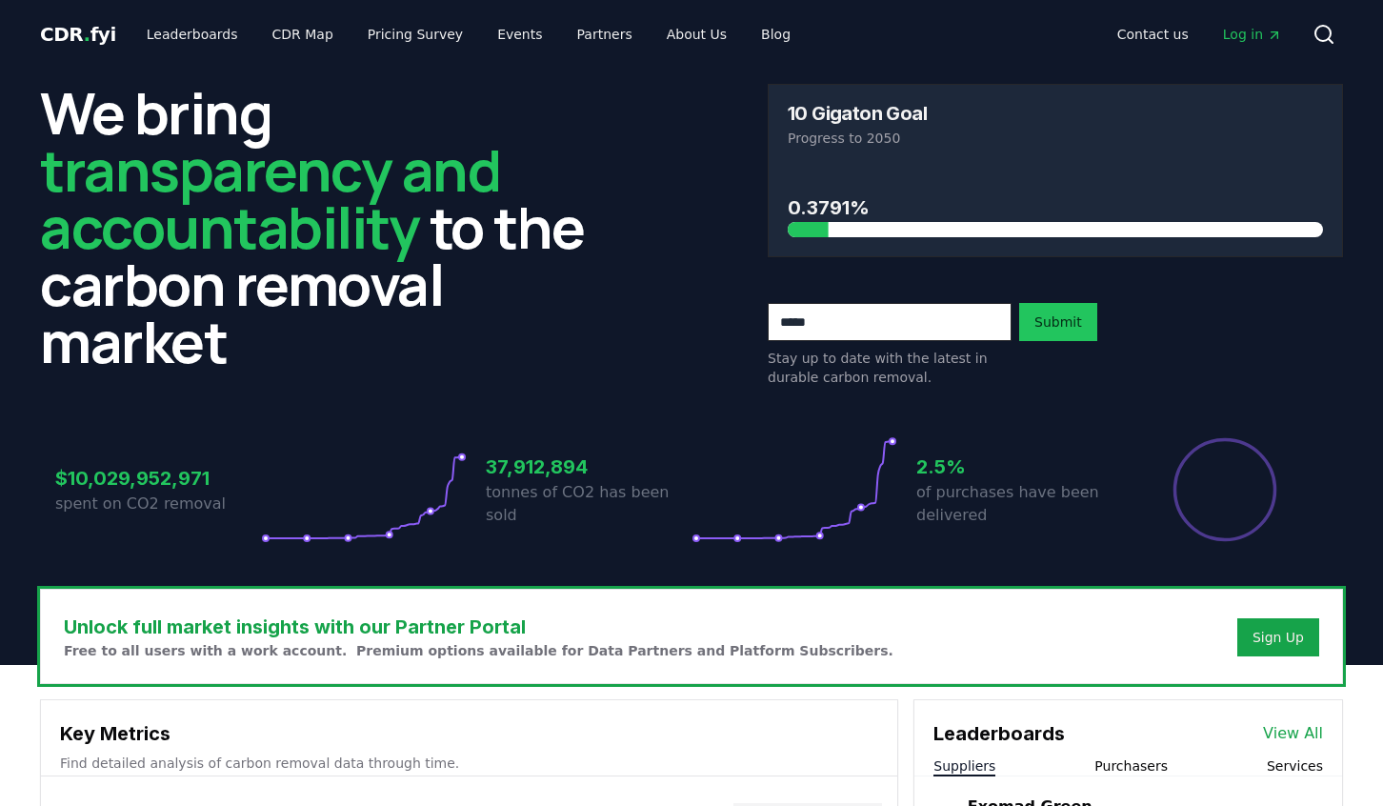
click at [814, 229] on div at bounding box center [560, 229] width 535 height 15
click at [172, 42] on link "Leaderboards" at bounding box center [192, 34] width 122 height 34
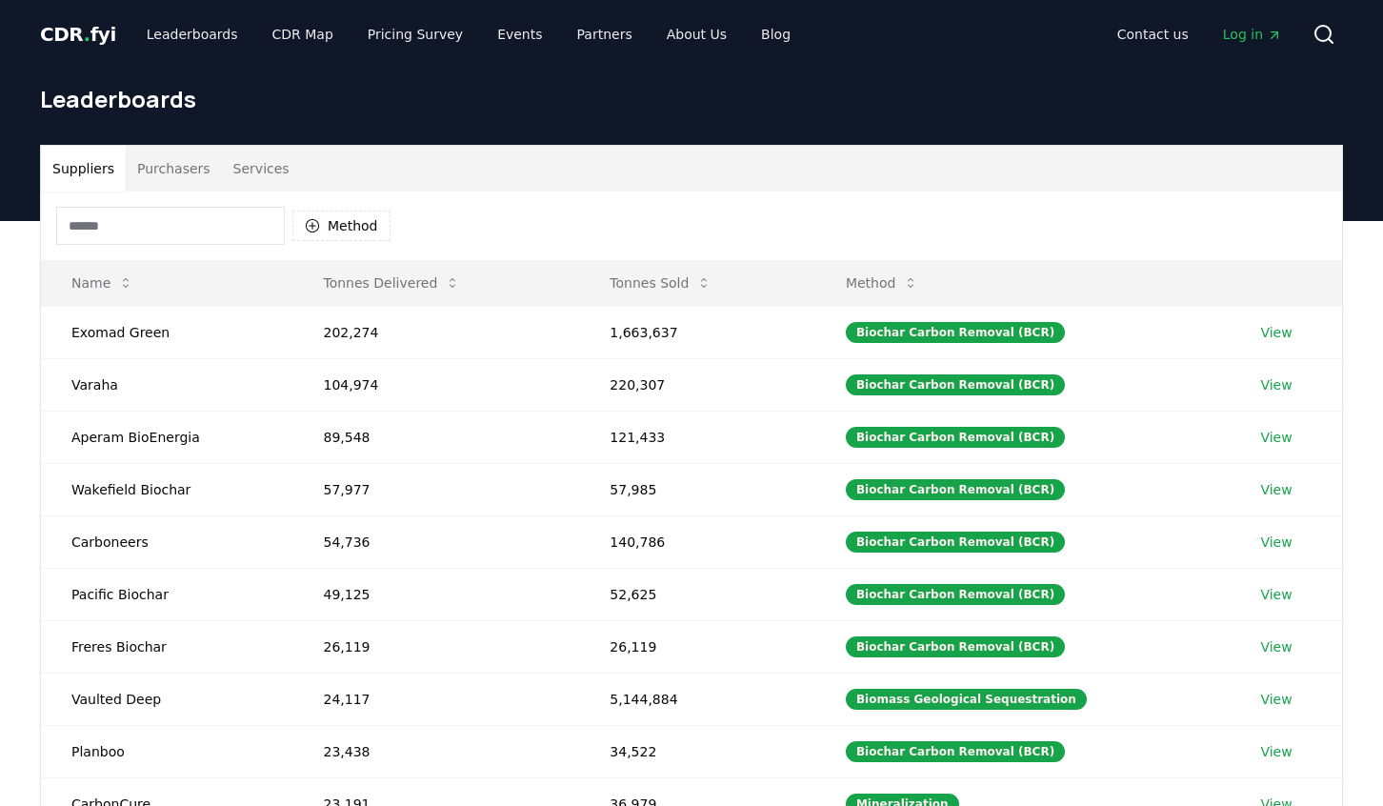
click at [156, 179] on button "Purchasers" at bounding box center [174, 169] width 96 height 46
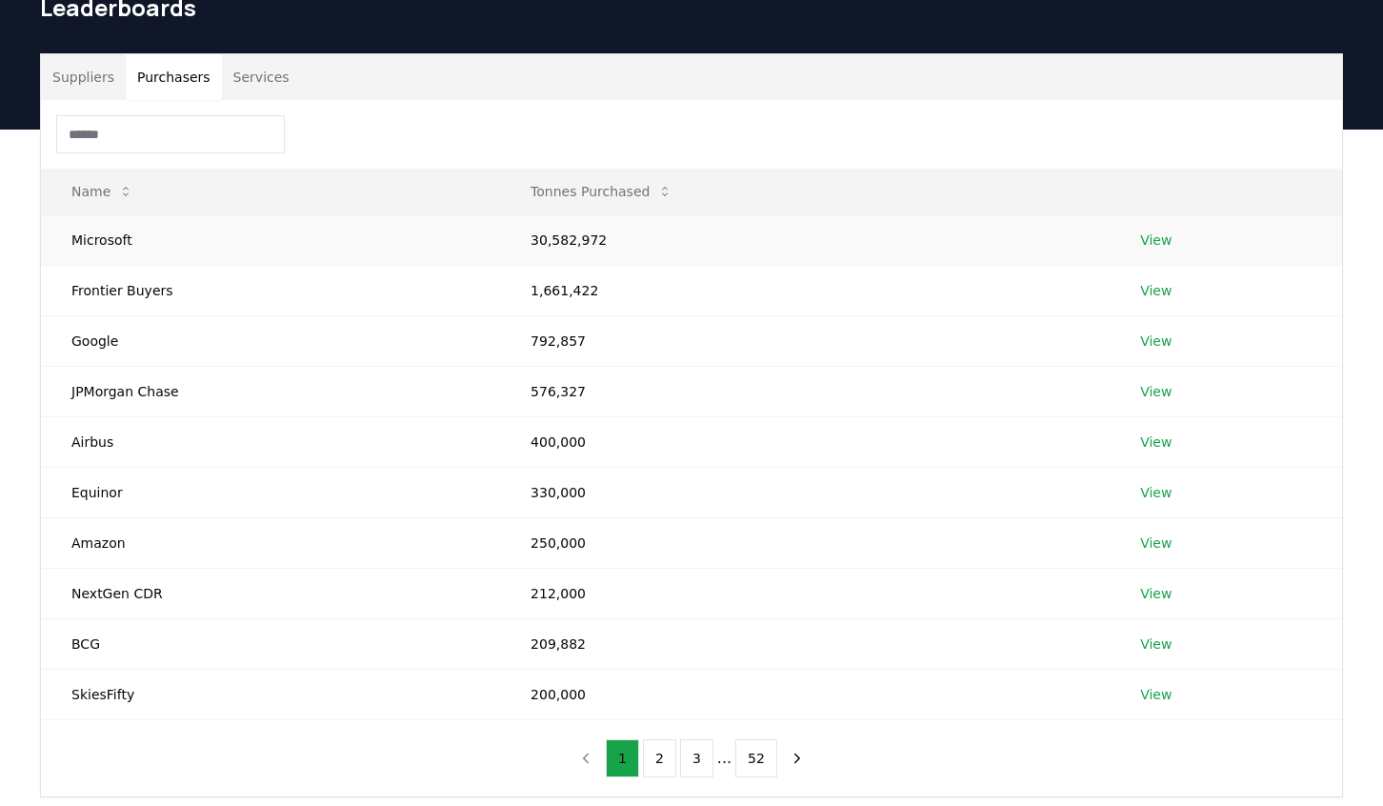
scroll to position [95, 0]
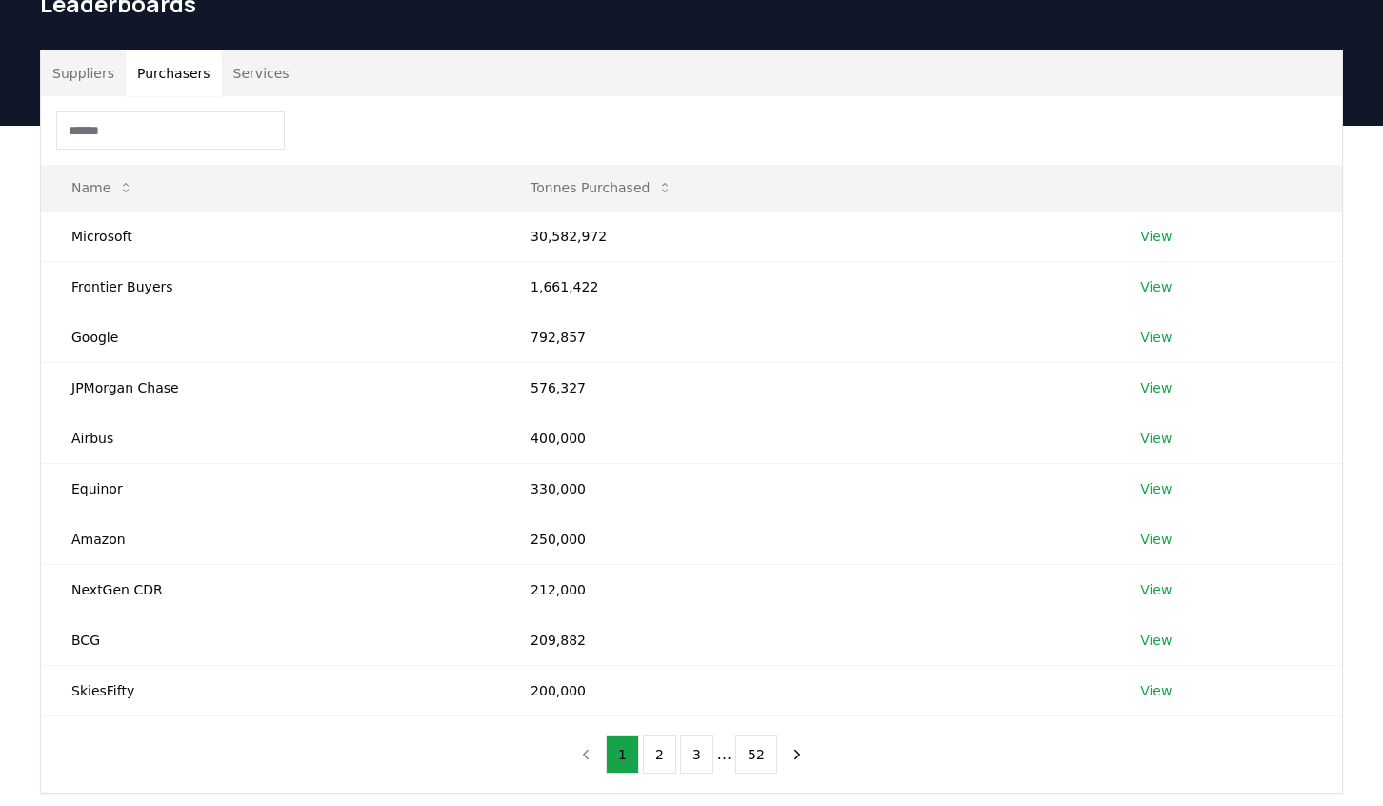
click at [267, 88] on button "Services" at bounding box center [261, 73] width 79 height 46
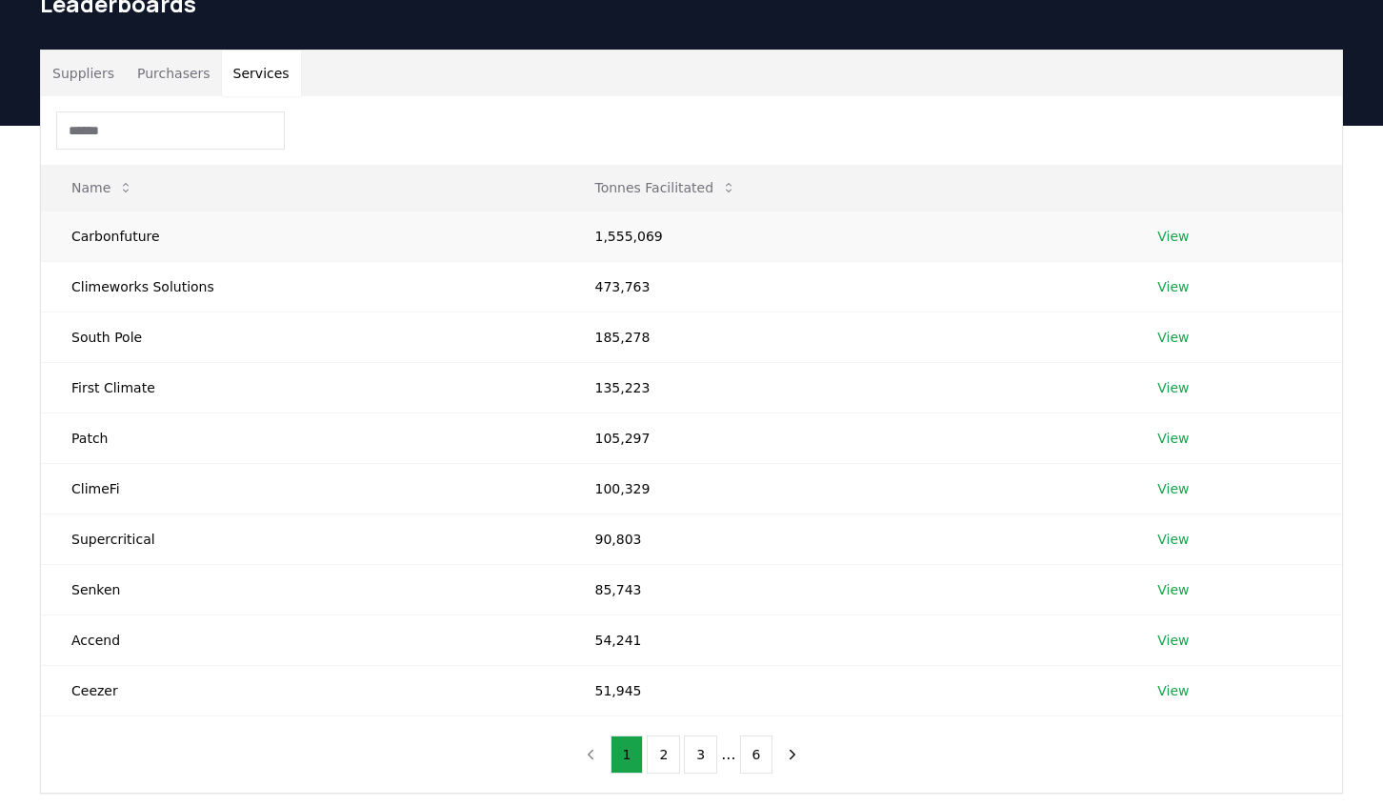
click at [138, 247] on td "Carbonfuture" at bounding box center [302, 235] width 523 height 50
click at [122, 237] on td "Carbonfuture" at bounding box center [302, 235] width 523 height 50
click at [1152, 242] on td "View" at bounding box center [1234, 235] width 215 height 50
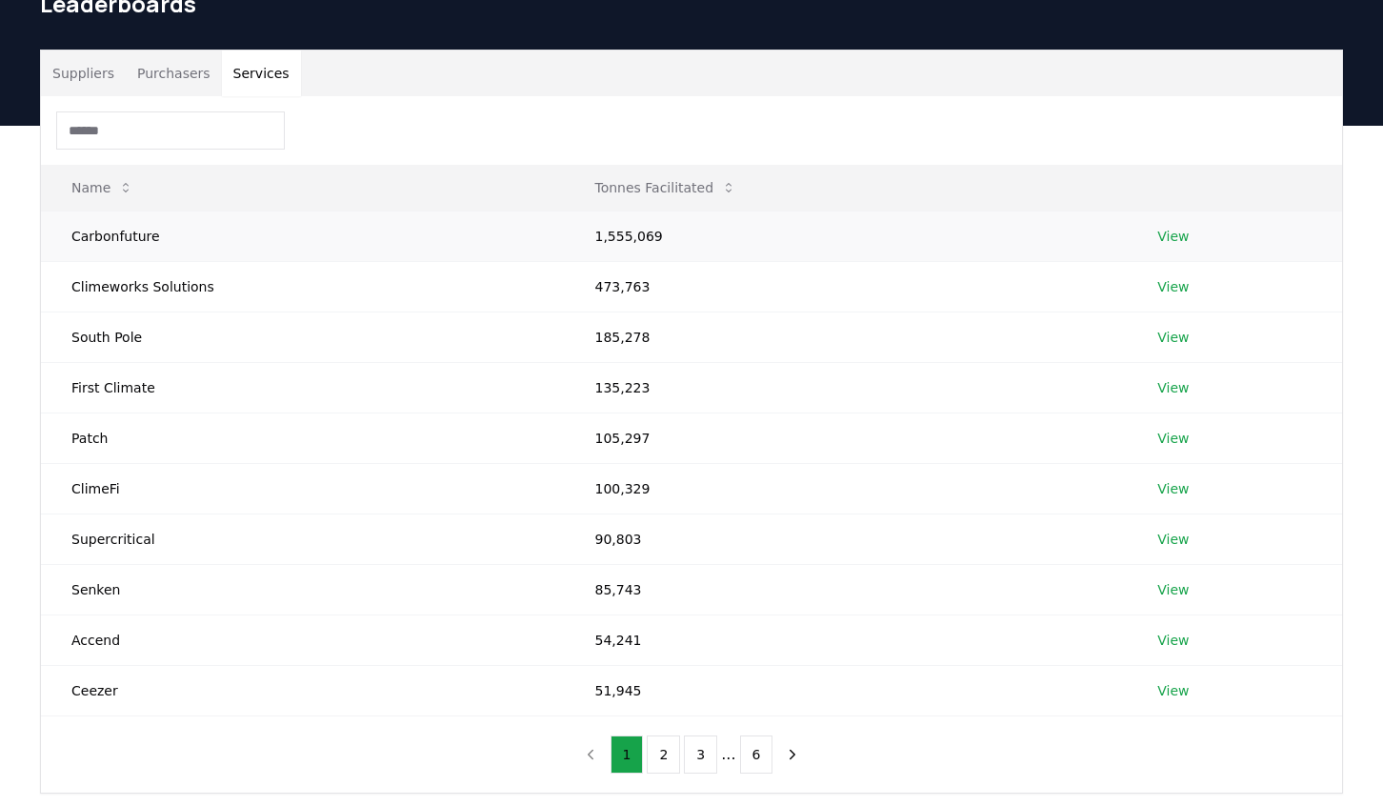
click at [1178, 238] on link "View" at bounding box center [1172, 236] width 31 height 19
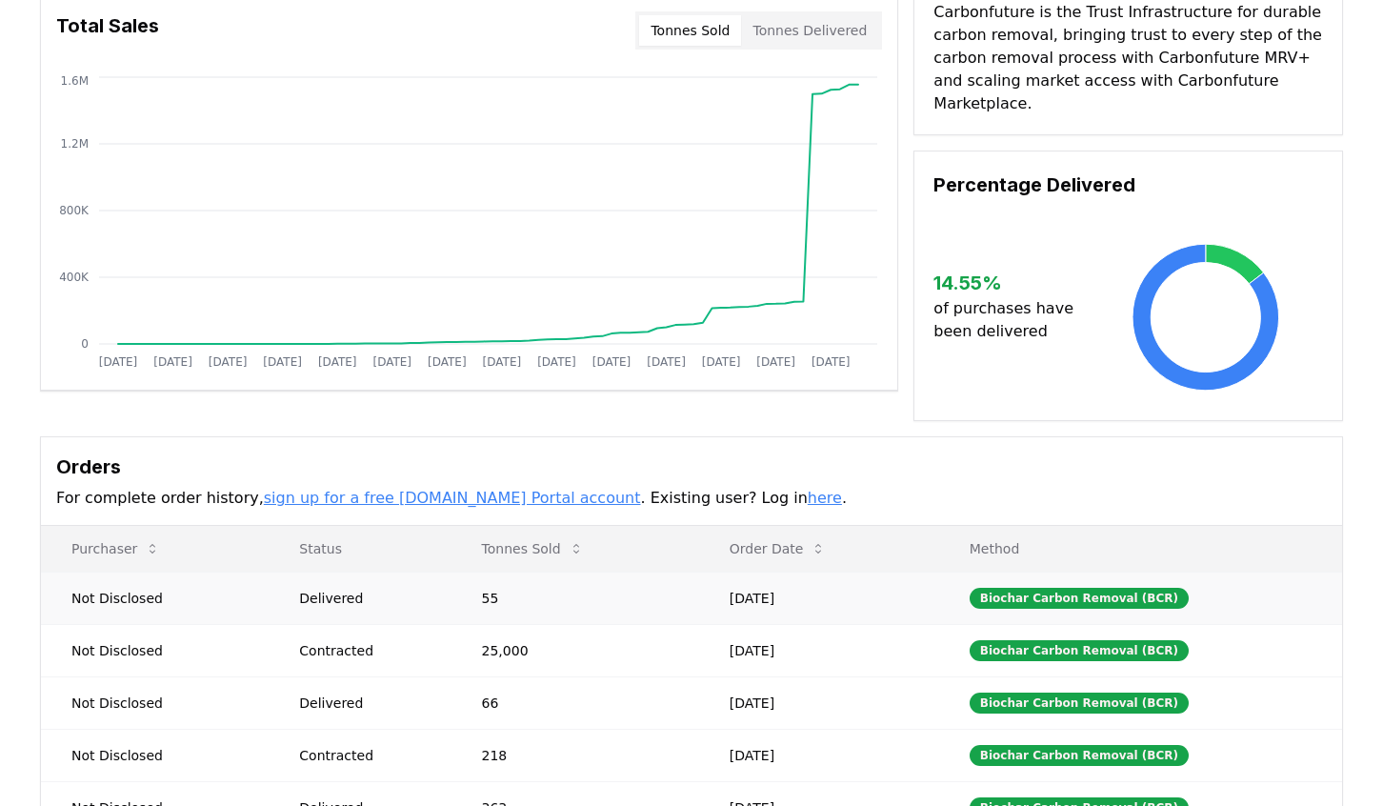
scroll to position [190, 0]
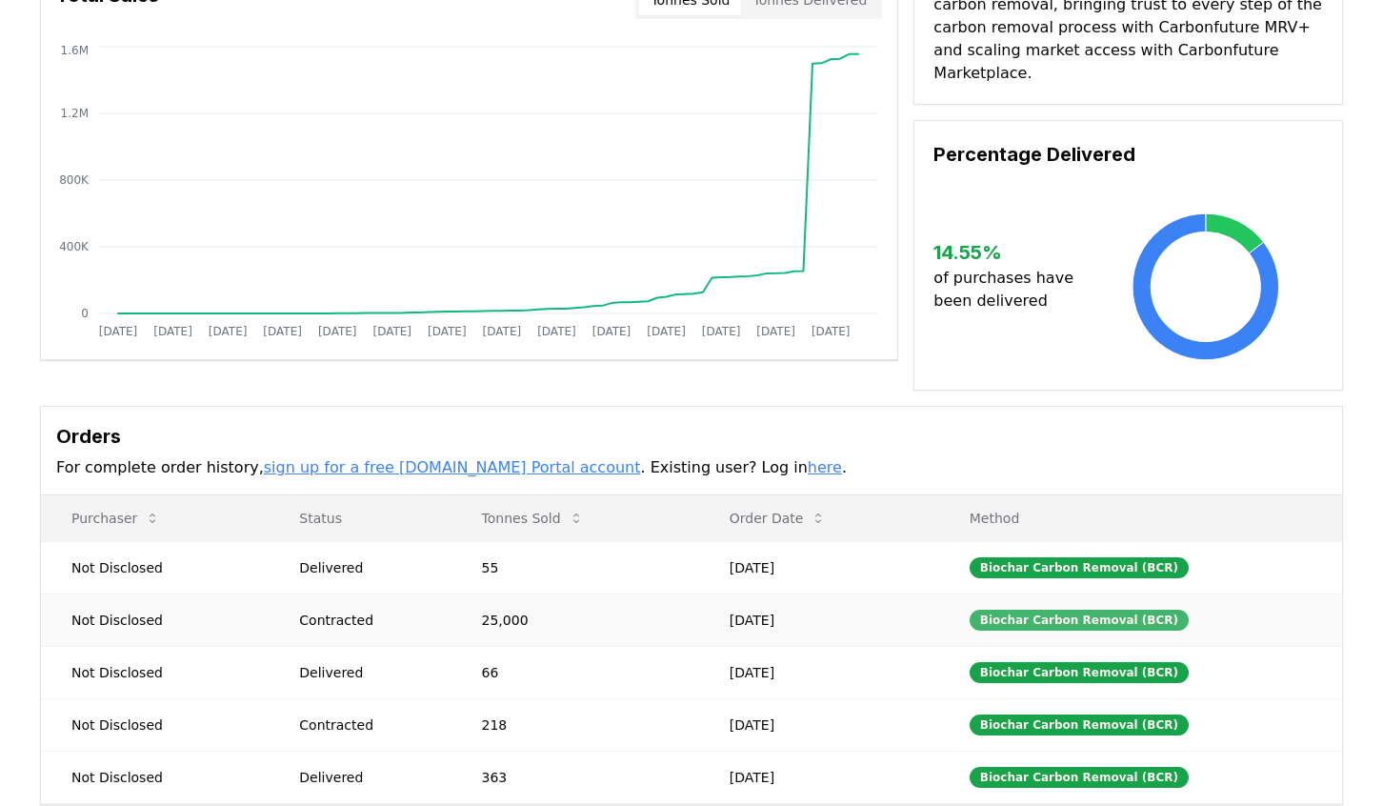
click at [1053, 609] on div "Biochar Carbon Removal (BCR)" at bounding box center [1078, 619] width 219 height 21
click at [1102, 609] on div "Biochar Carbon Removal (BCR)" at bounding box center [1078, 619] width 219 height 21
drag, startPoint x: 1102, startPoint y: 601, endPoint x: 818, endPoint y: 601, distance: 283.8
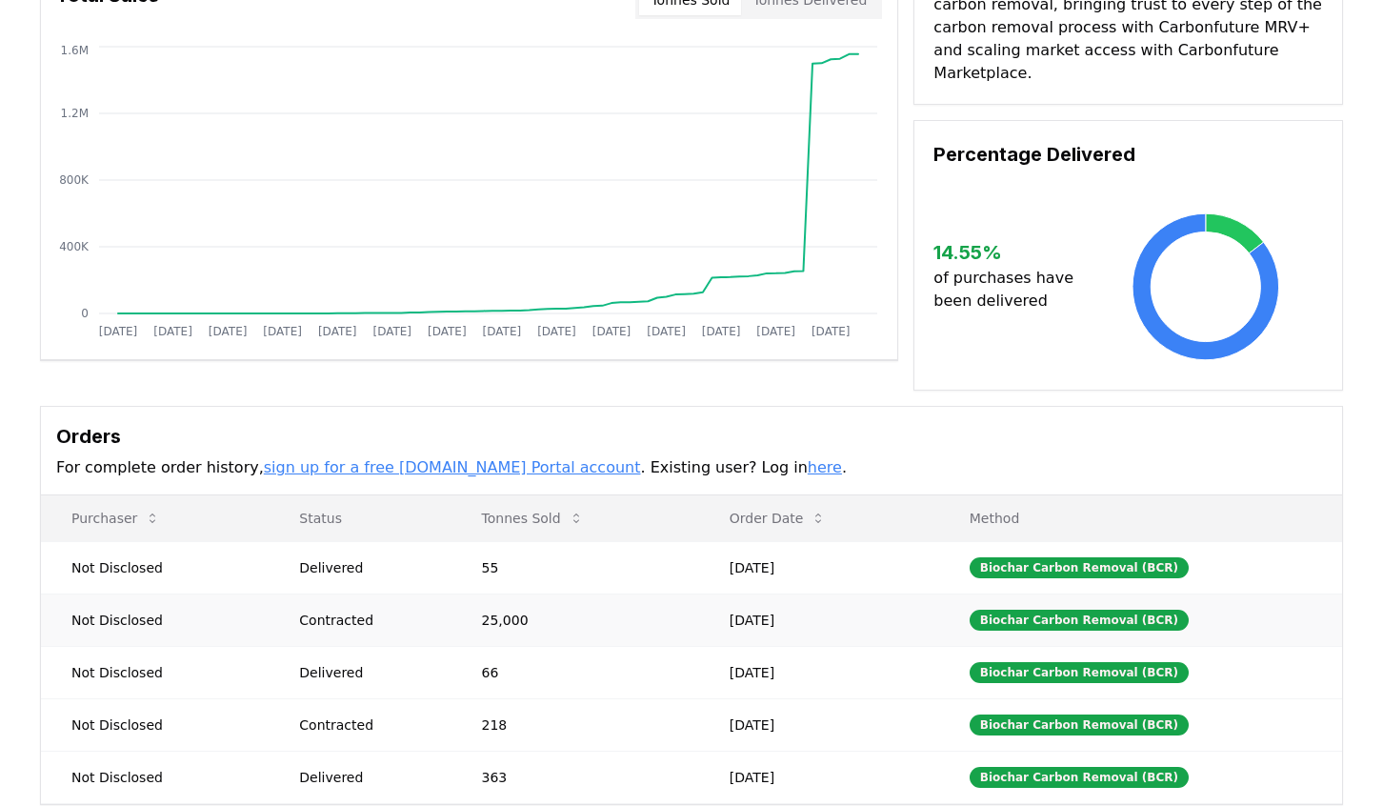
click at [818, 601] on td "Sep 30, 2025" at bounding box center [819, 619] width 240 height 52
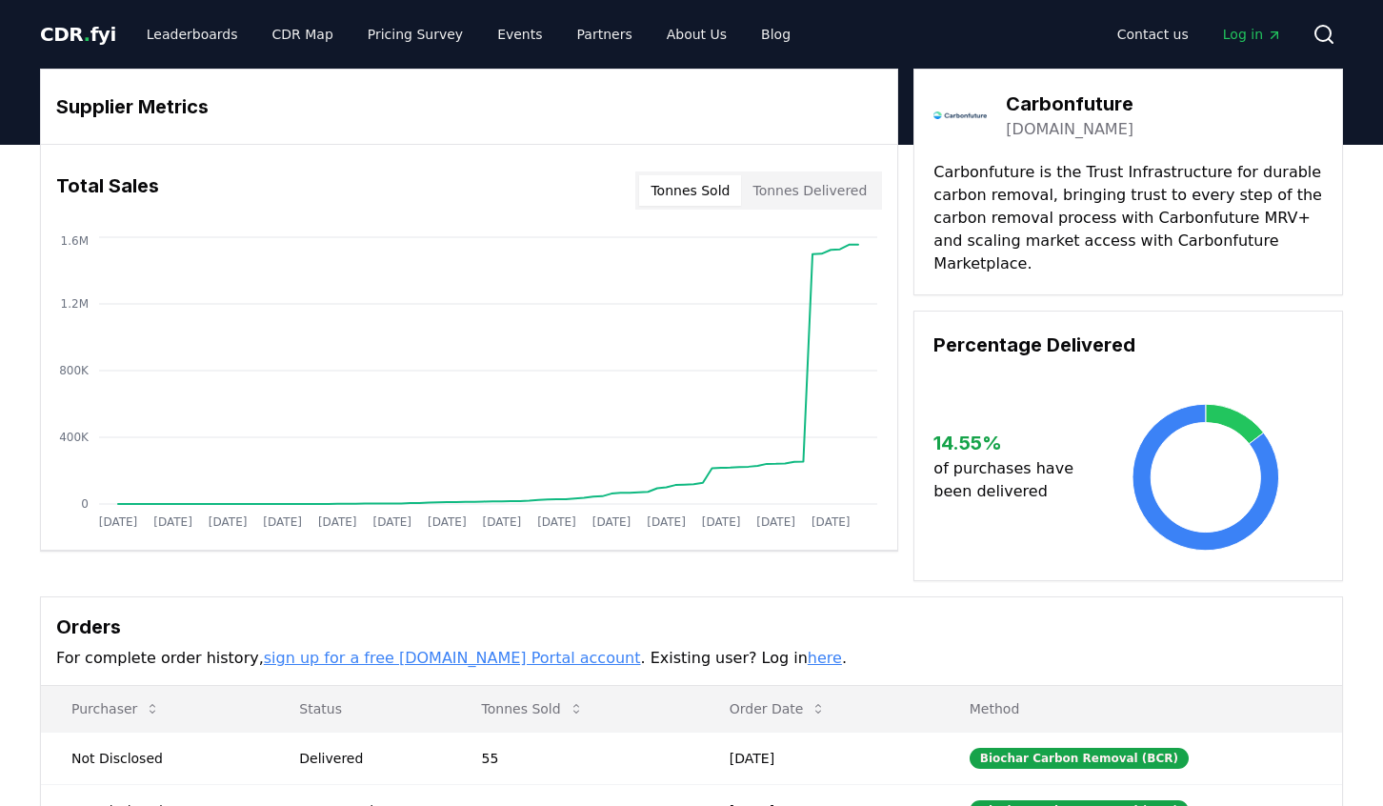
click at [1032, 118] on link "carbonfuture.earth" at bounding box center [1070, 129] width 128 height 23
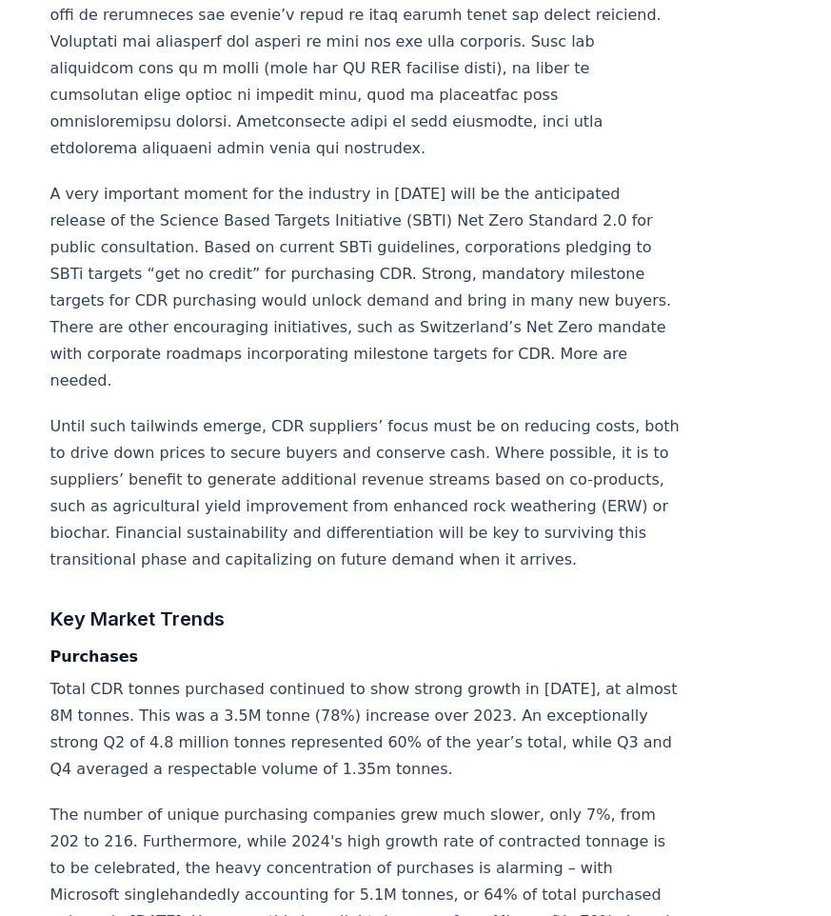
scroll to position [2857, 0]
